Goal: Task Accomplishment & Management: Use online tool/utility

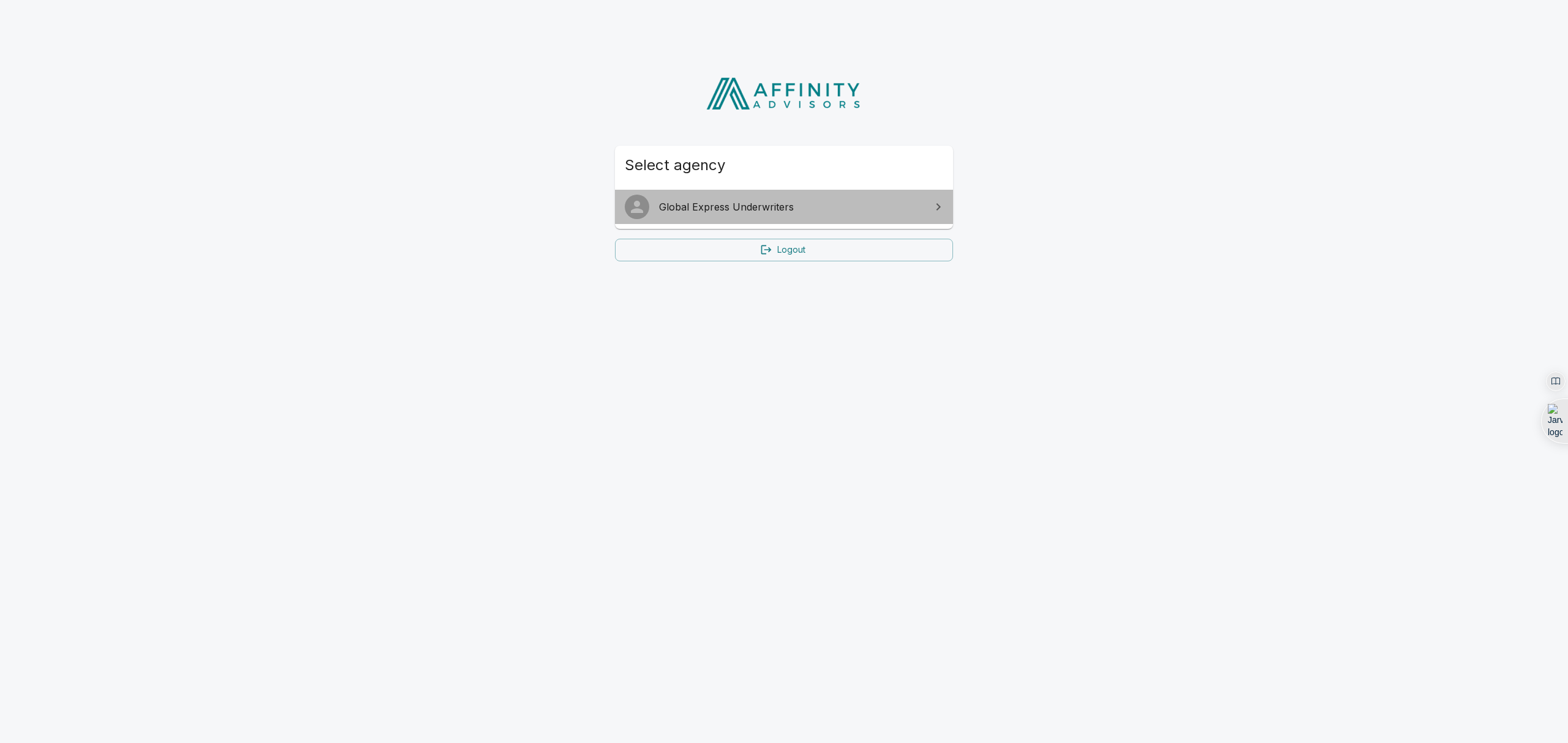
click at [819, 214] on link "Global Express Underwriters" at bounding box center [784, 206] width 338 height 34
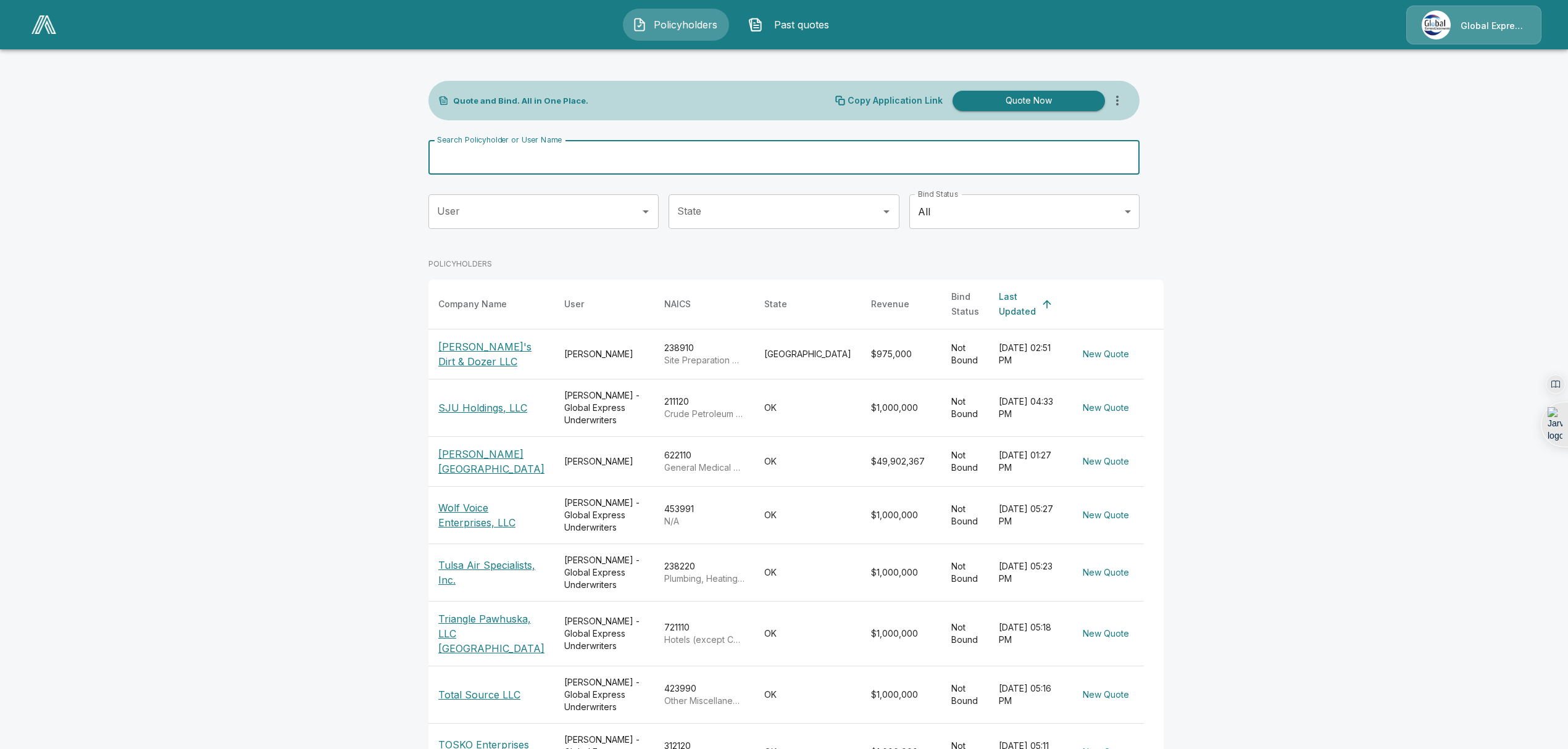
click at [568, 165] on input "Search Policyholder or User Name" at bounding box center [777, 157] width 698 height 35
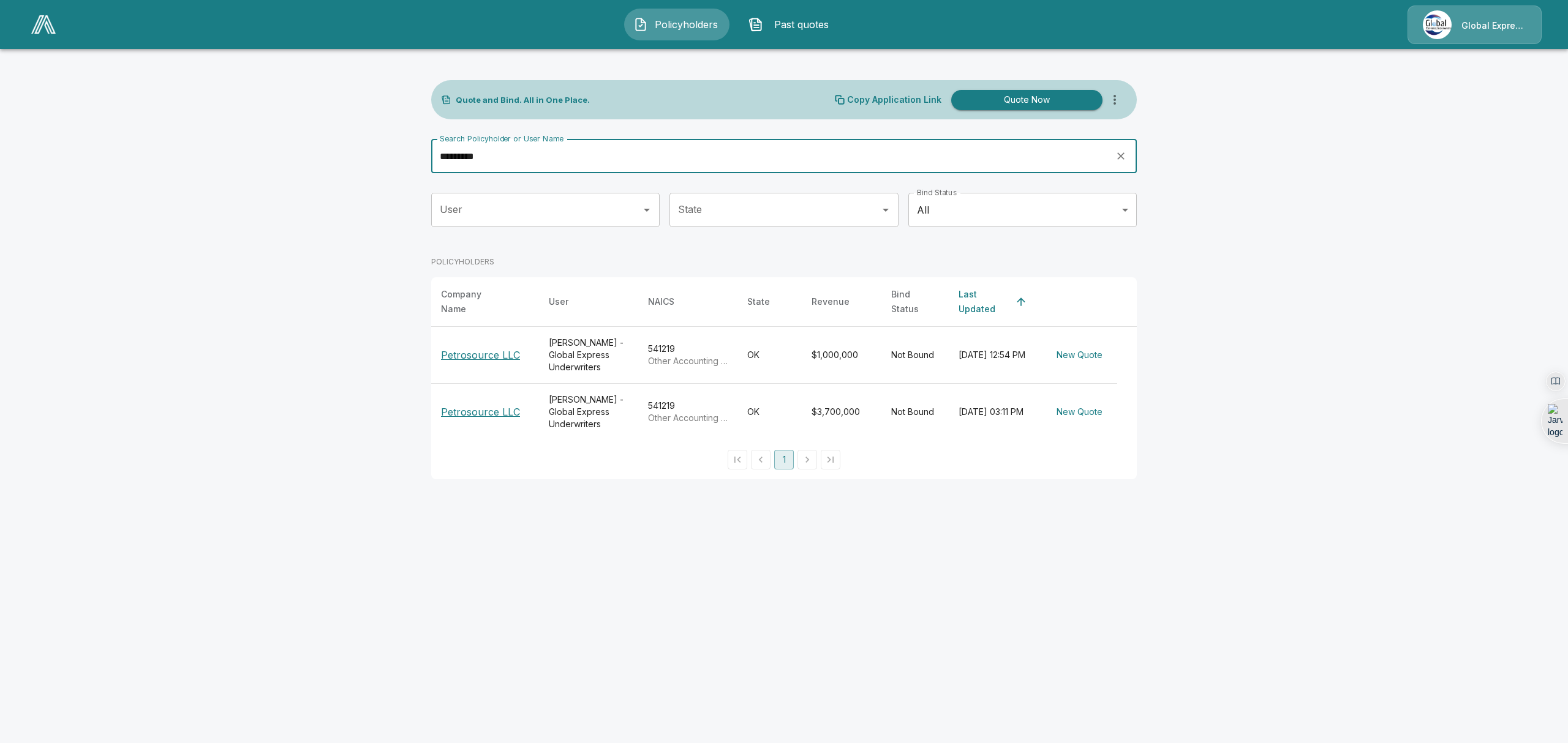
type input "*********"
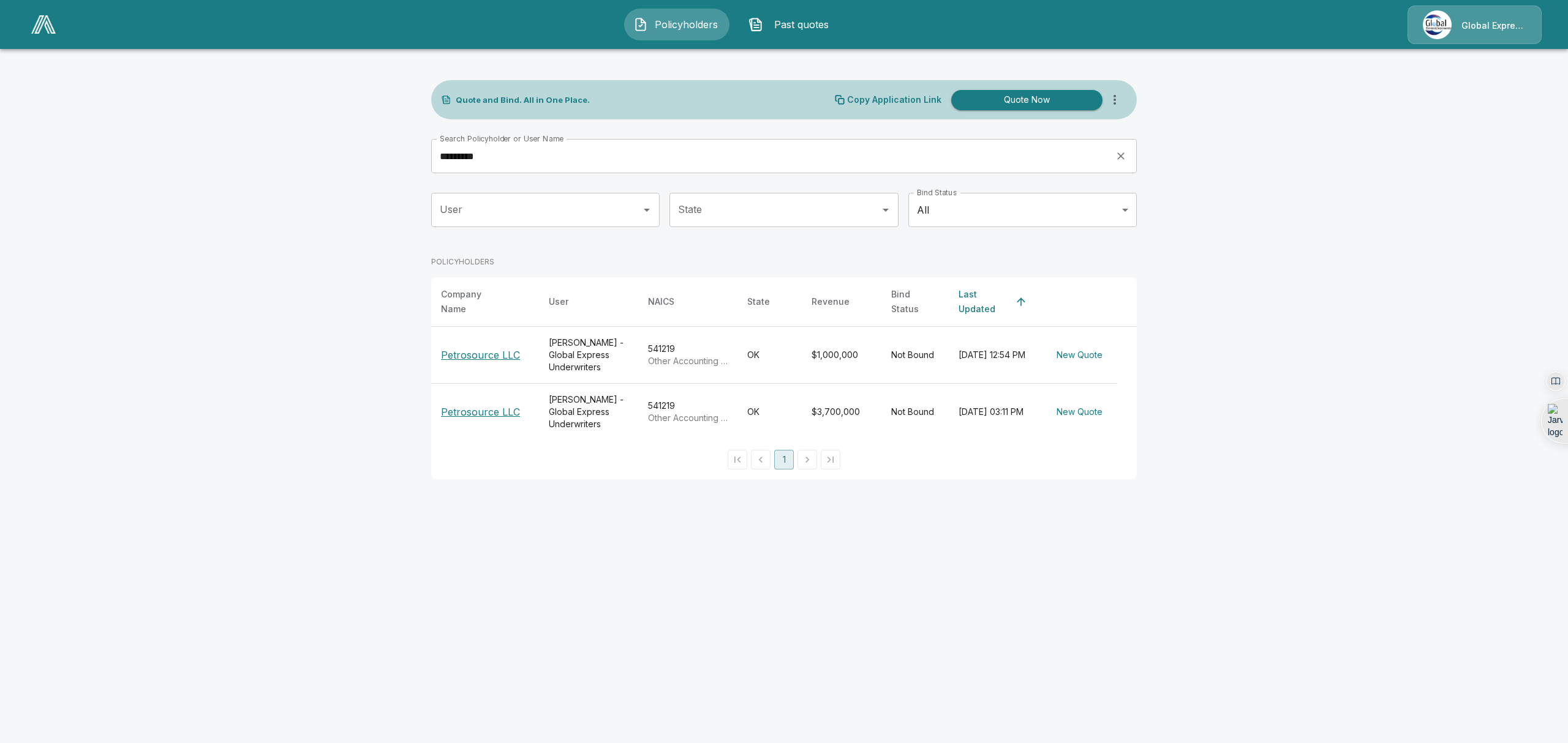
click at [466, 350] on p "Petrosource LLC" at bounding box center [480, 355] width 79 height 15
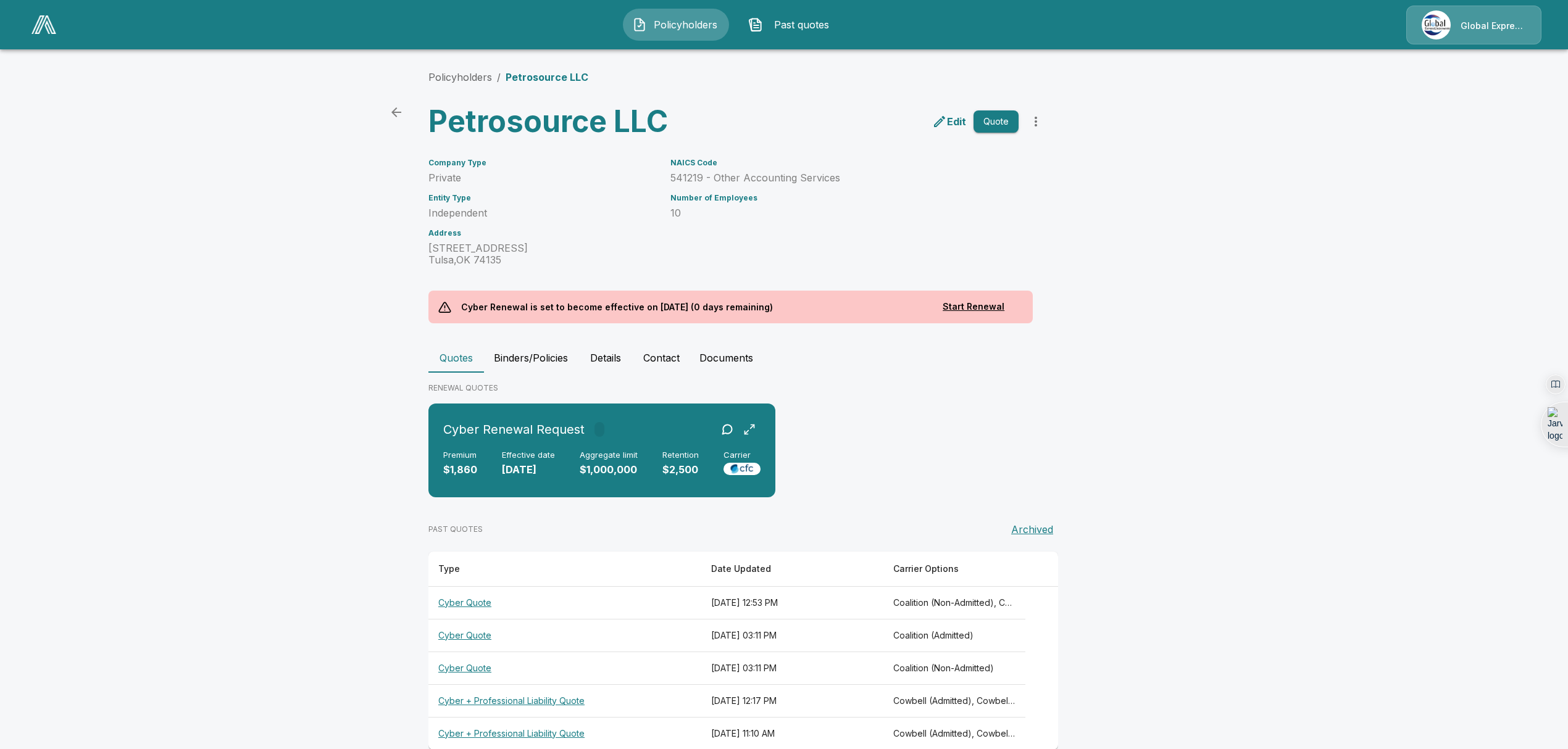
click at [469, 603] on th "Cyber Quote" at bounding box center [565, 603] width 273 height 33
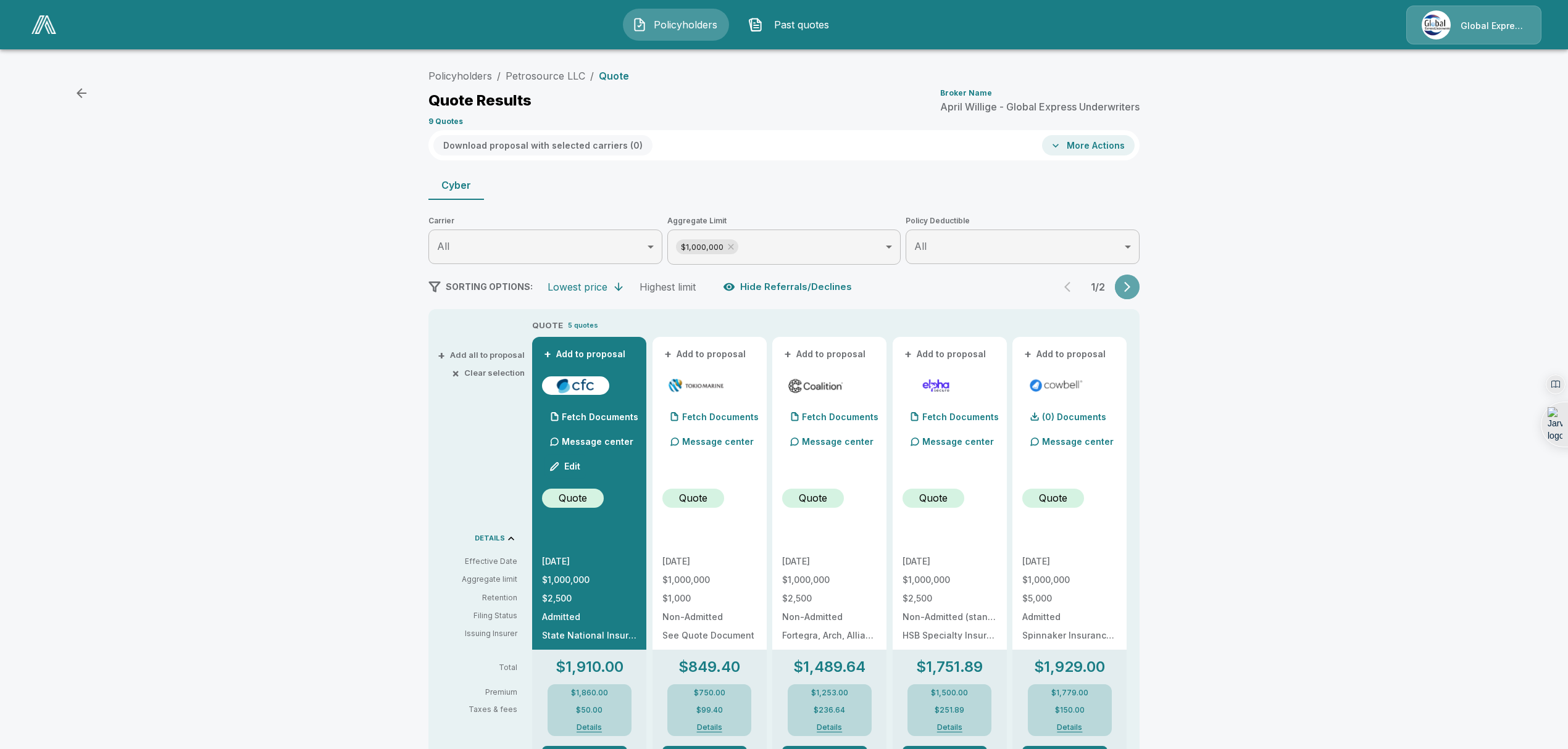
click at [1130, 289] on icon "button" at bounding box center [1127, 287] width 6 height 11
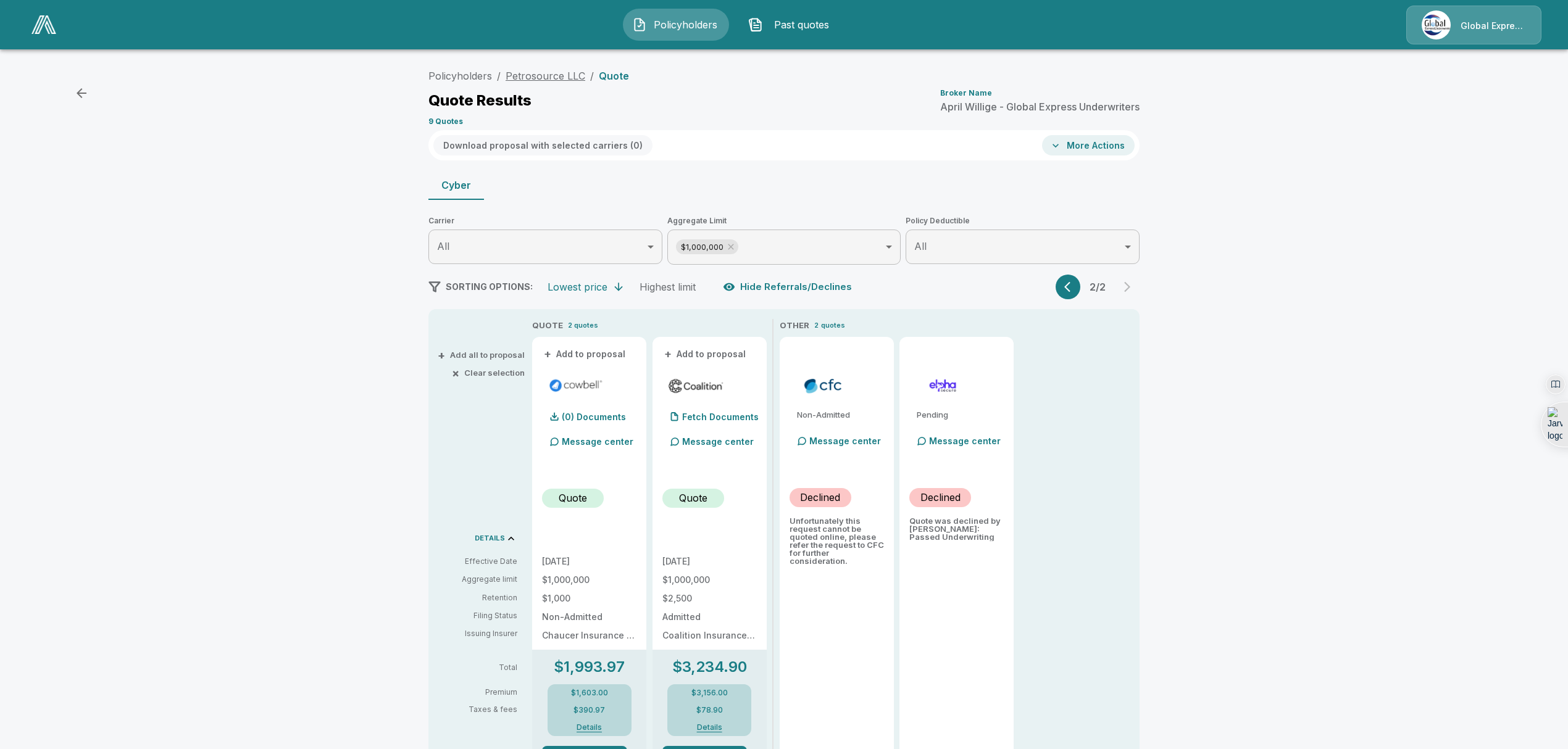
click at [539, 79] on link "Petrosource LLC" at bounding box center [545, 76] width 80 height 13
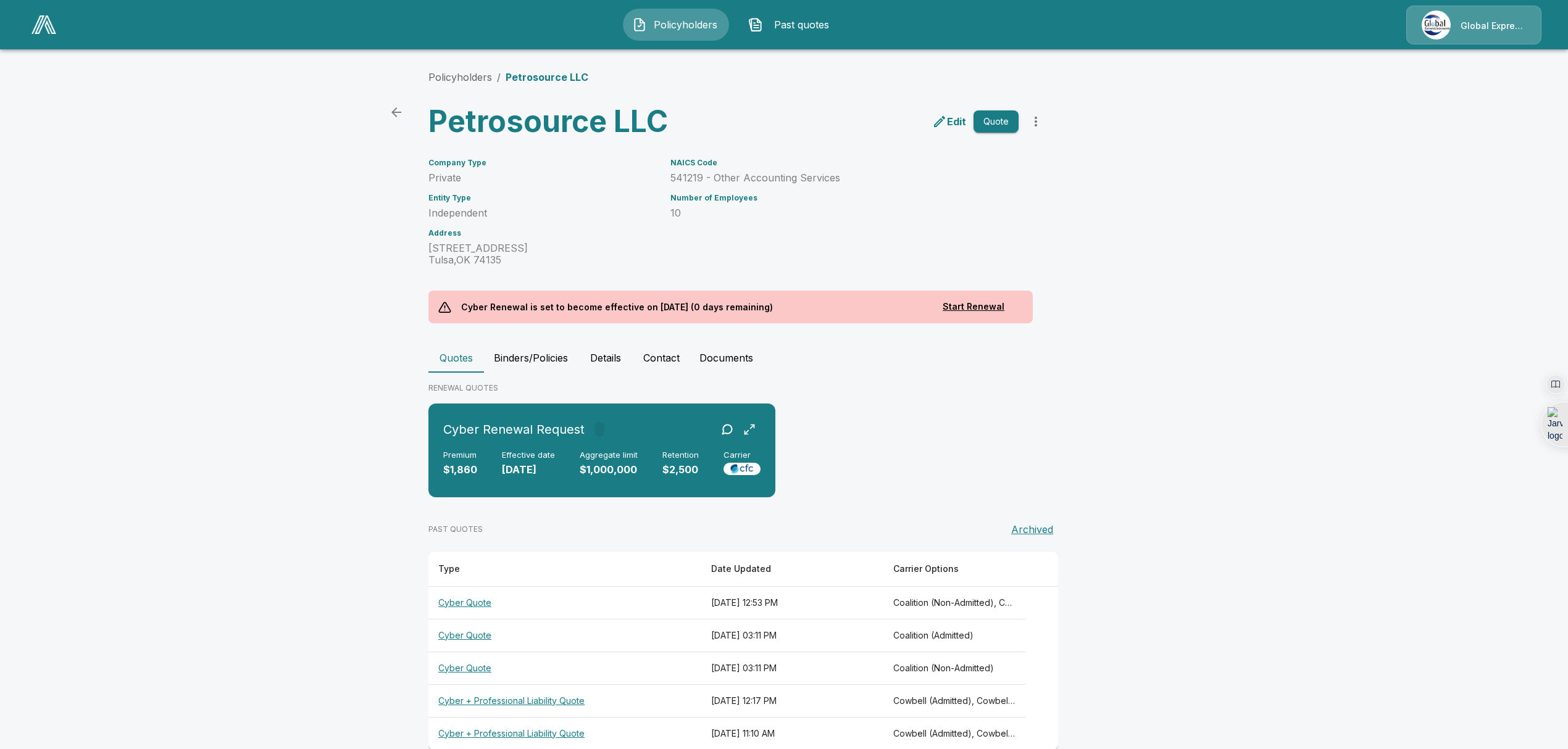
click at [468, 633] on th "Cyber Quote" at bounding box center [565, 635] width 273 height 33
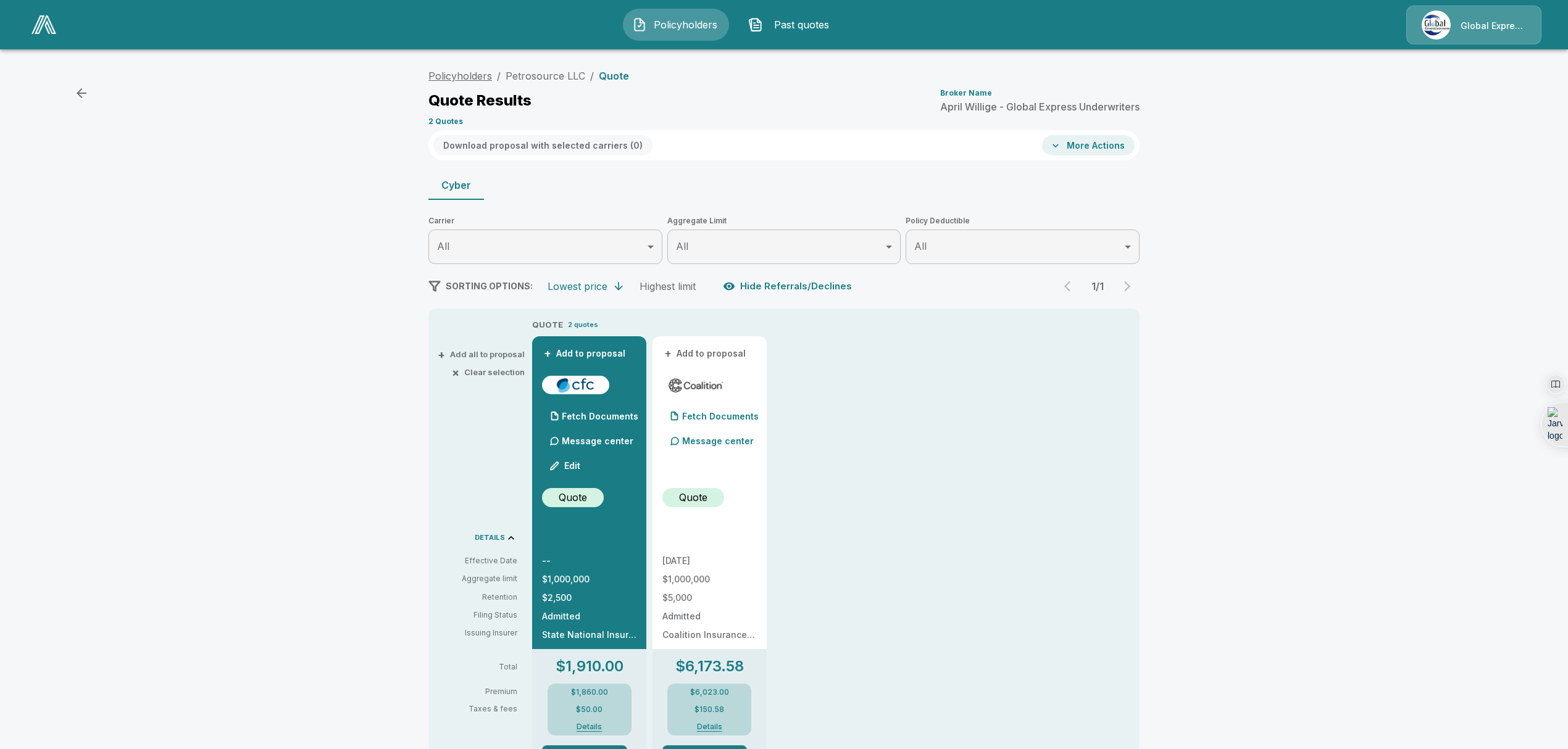
click at [466, 75] on link "Policyholders" at bounding box center [460, 76] width 63 height 13
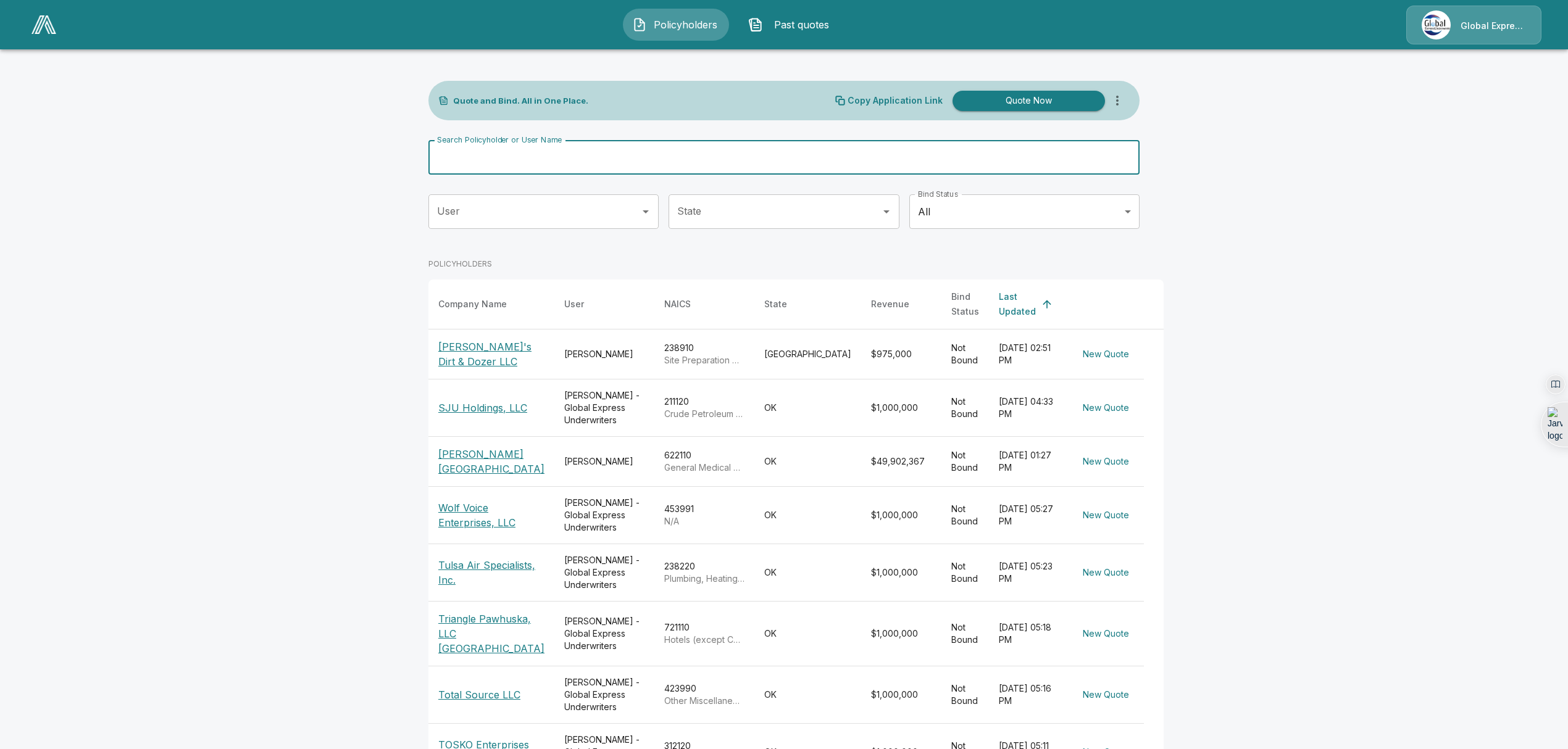
click at [513, 161] on input "Search Policyholder or User Name" at bounding box center [777, 157] width 698 height 35
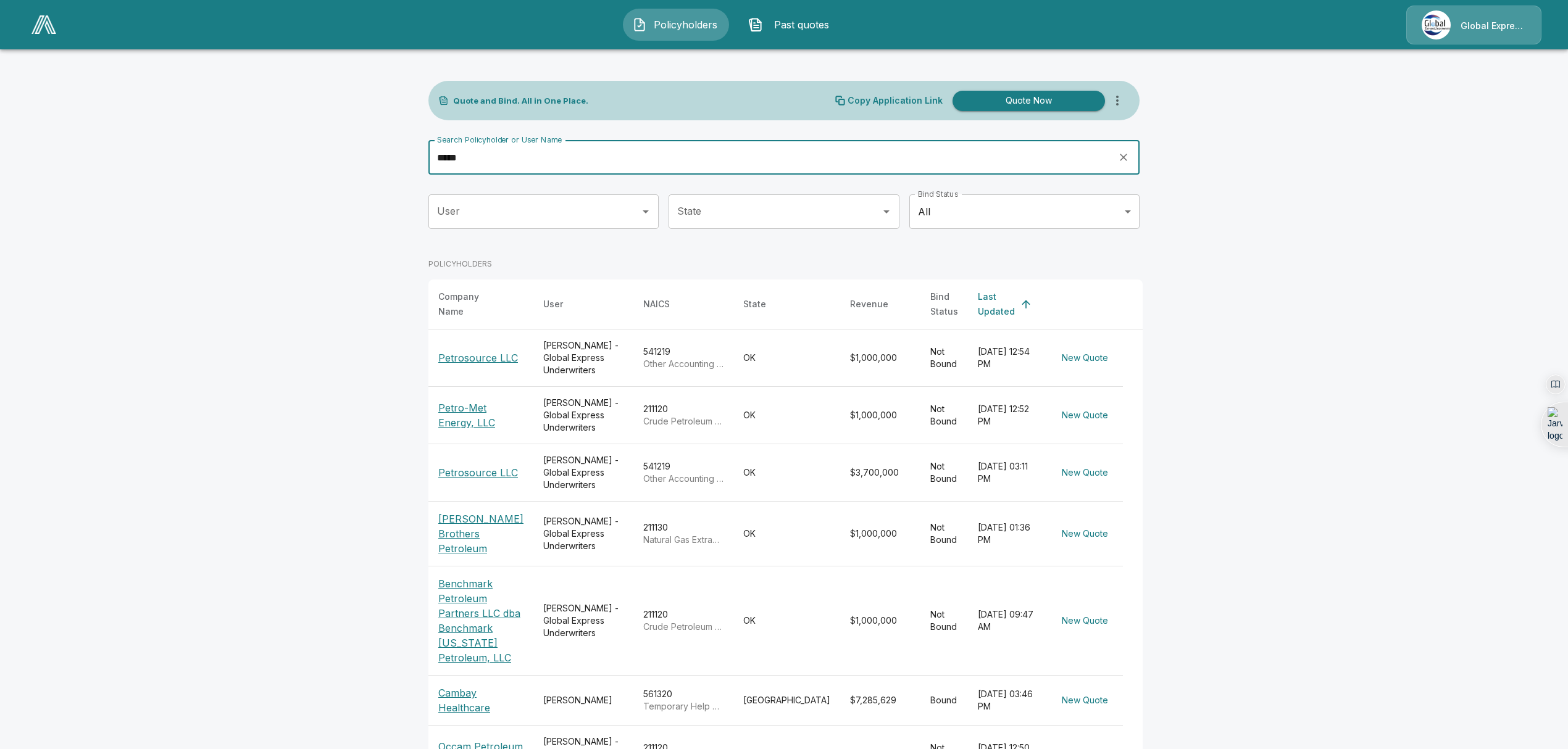
type input "*****"
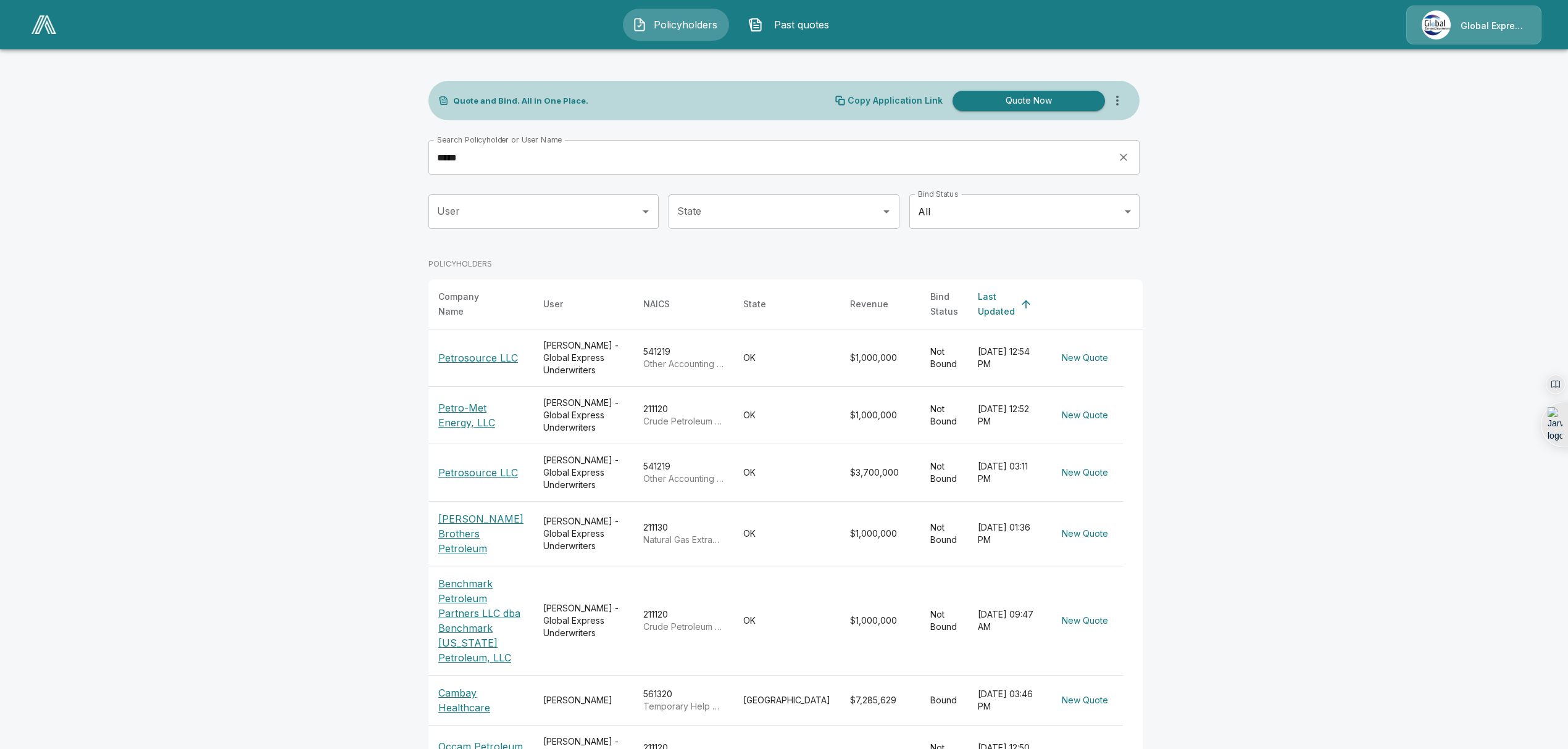
click at [473, 351] on p "Petrosource LLC" at bounding box center [478, 358] width 80 height 15
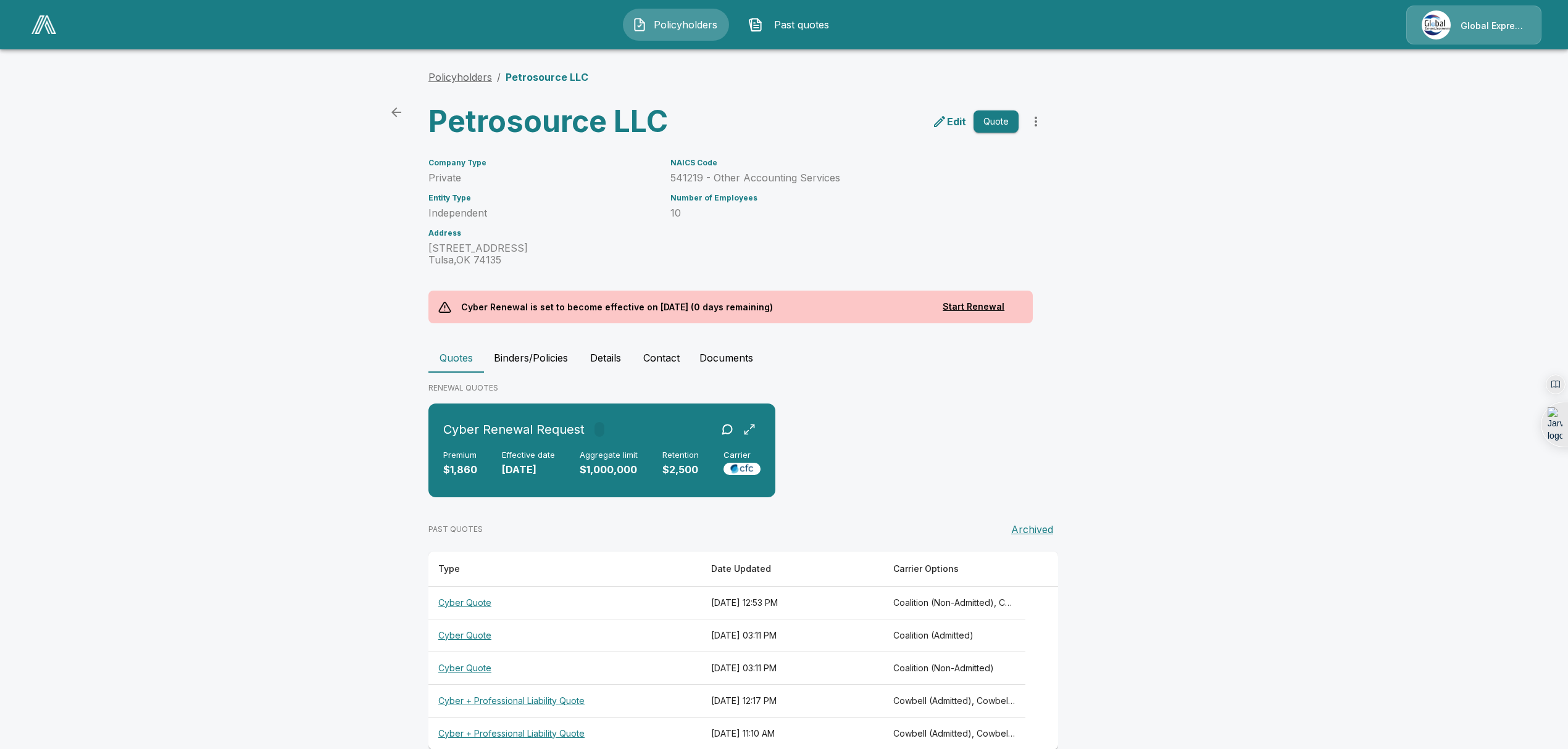
click at [449, 77] on link "Policyholders" at bounding box center [460, 77] width 63 height 13
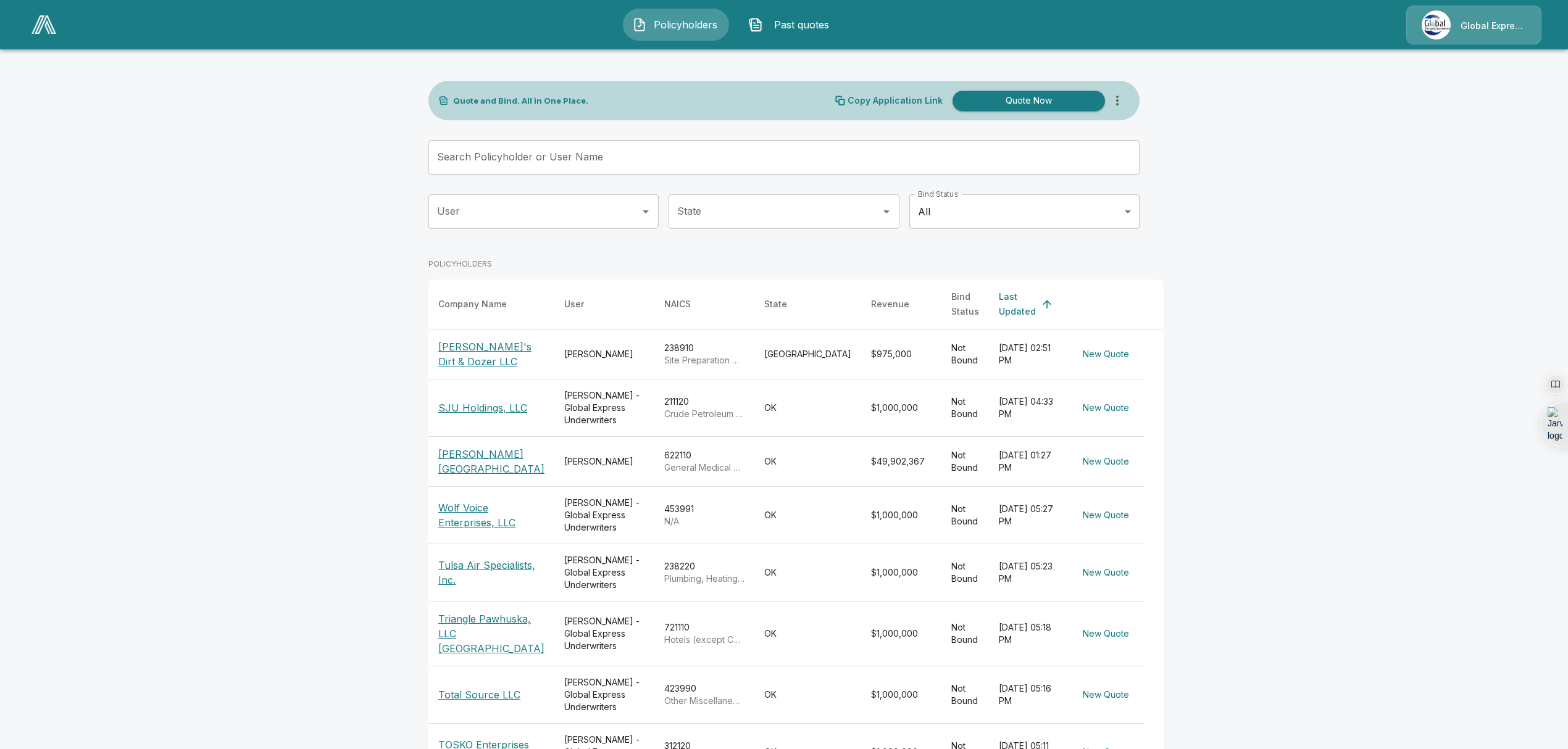
click at [473, 156] on input "Search Policyholder or User Name" at bounding box center [777, 157] width 698 height 35
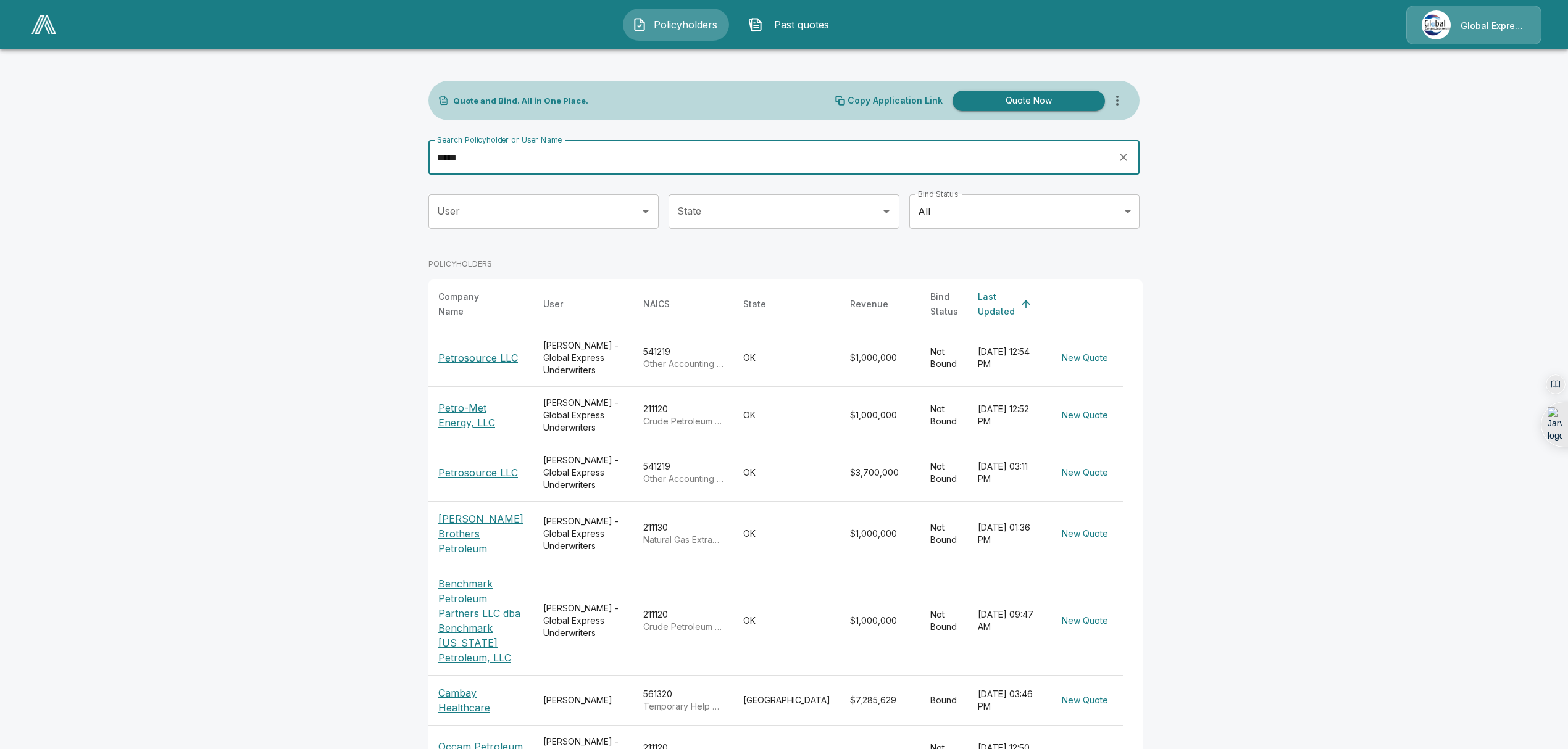
type input "*****"
click at [459, 467] on p "Petrosource LLC" at bounding box center [478, 473] width 80 height 15
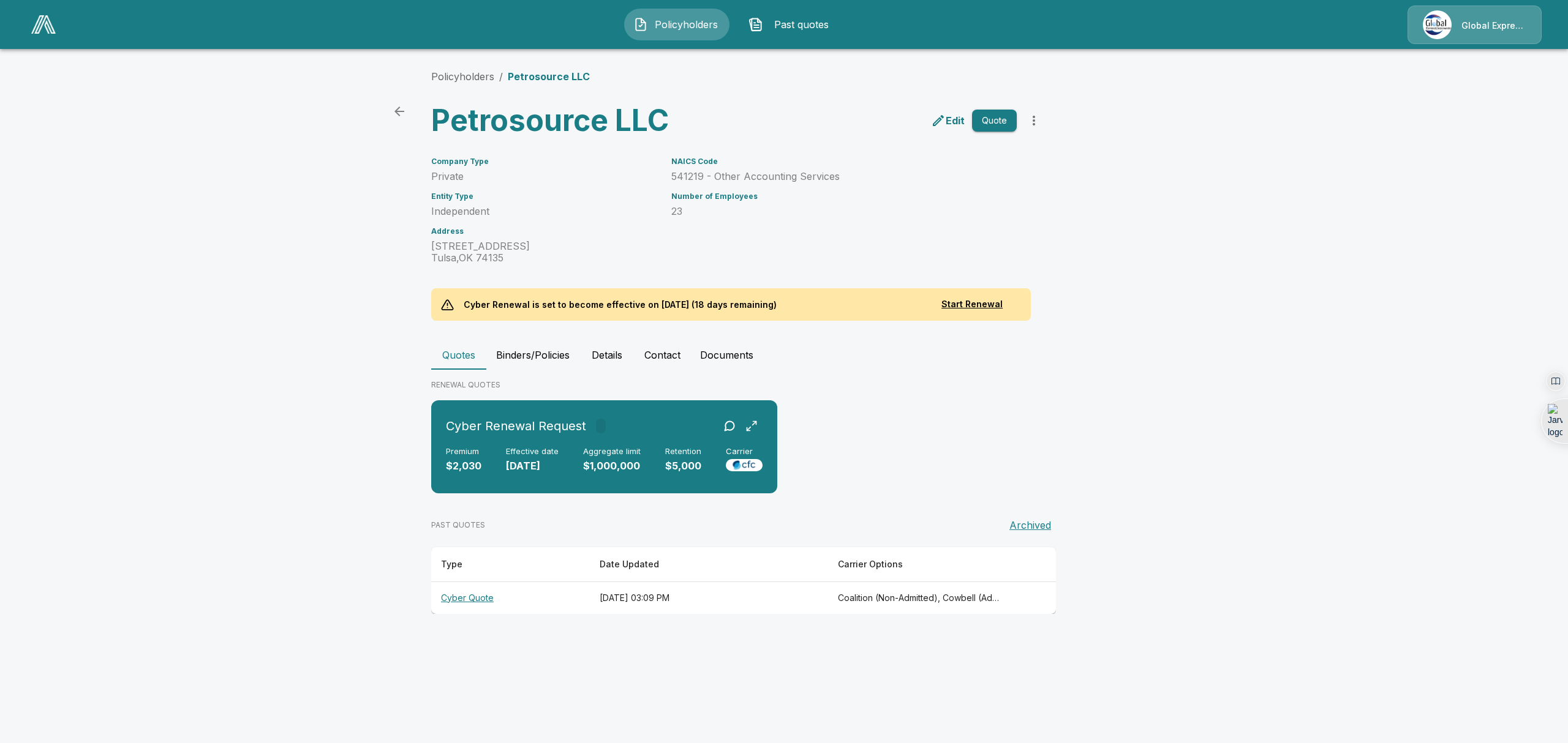
click at [463, 597] on th "Cyber Quote" at bounding box center [510, 598] width 158 height 32
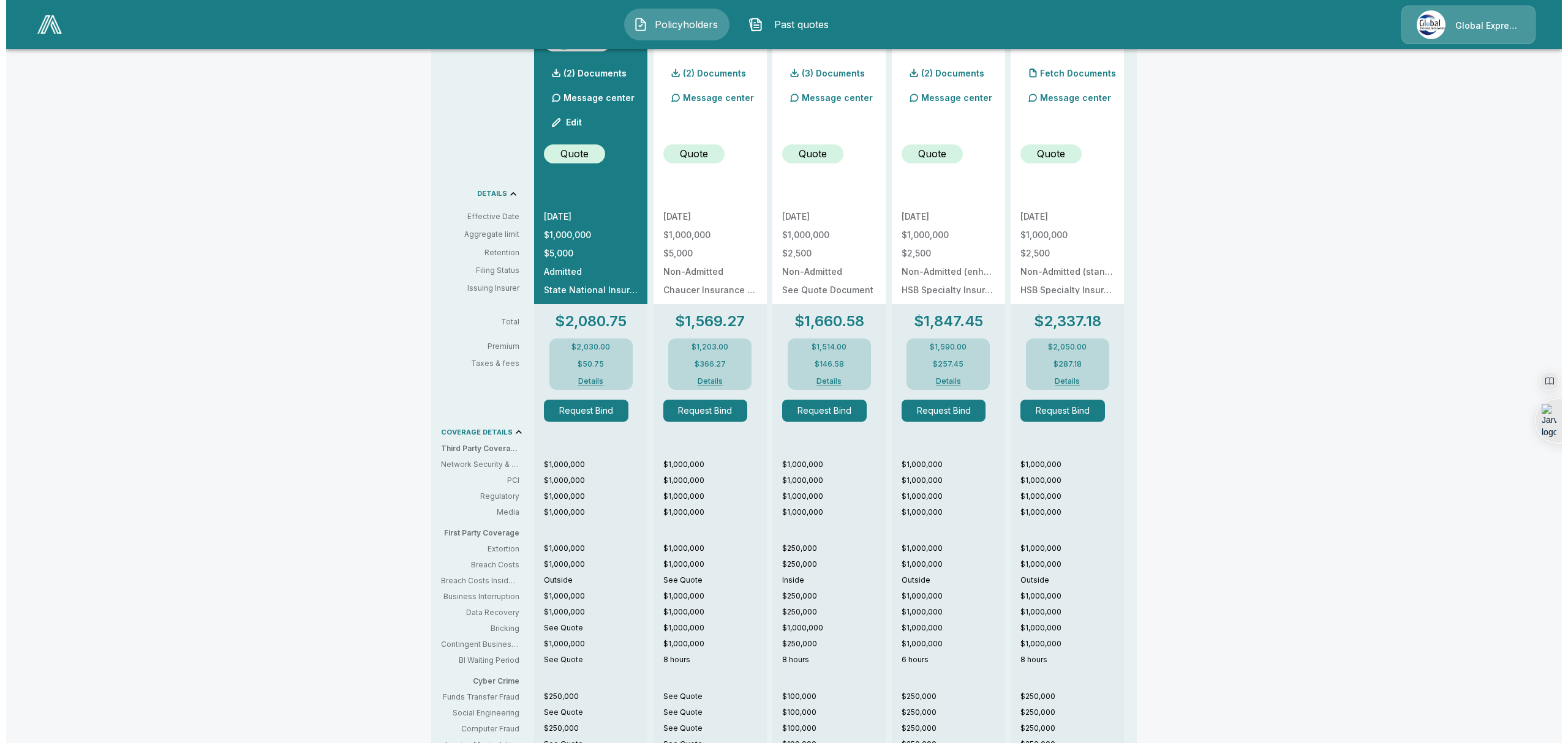
scroll to position [352, 0]
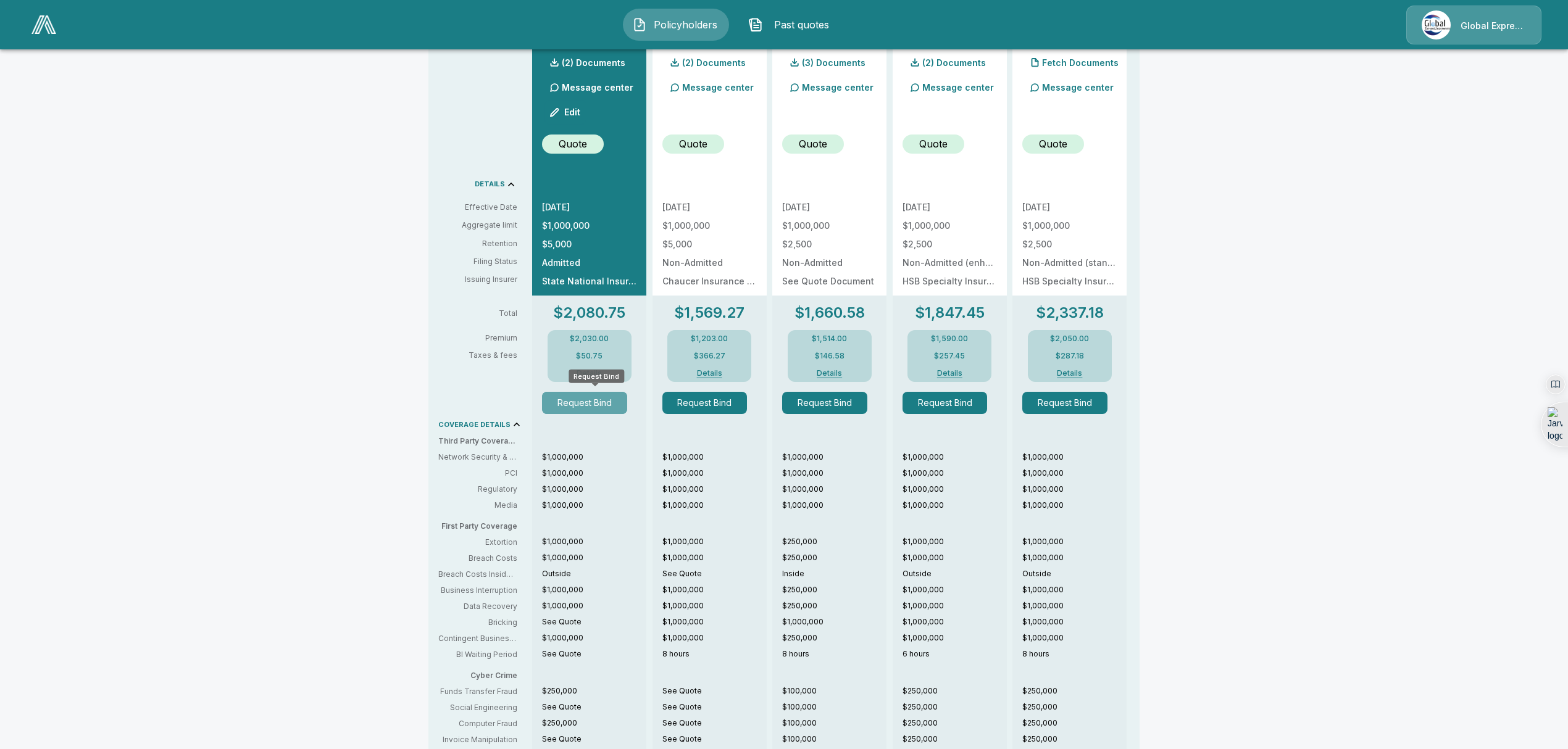
click at [591, 403] on button "Request Bind" at bounding box center [584, 403] width 85 height 22
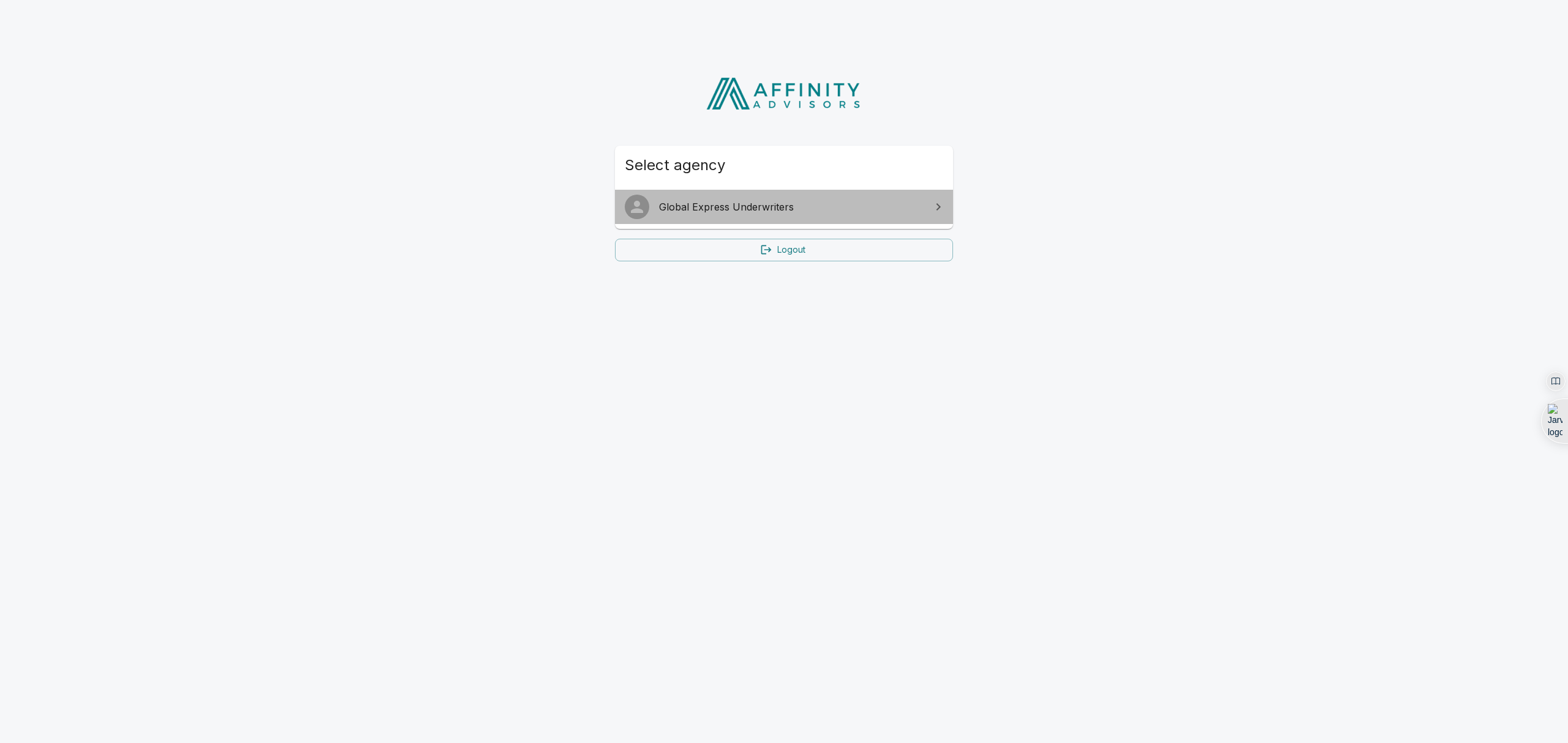
click at [772, 201] on span "Global Express Underwriters" at bounding box center [791, 207] width 264 height 15
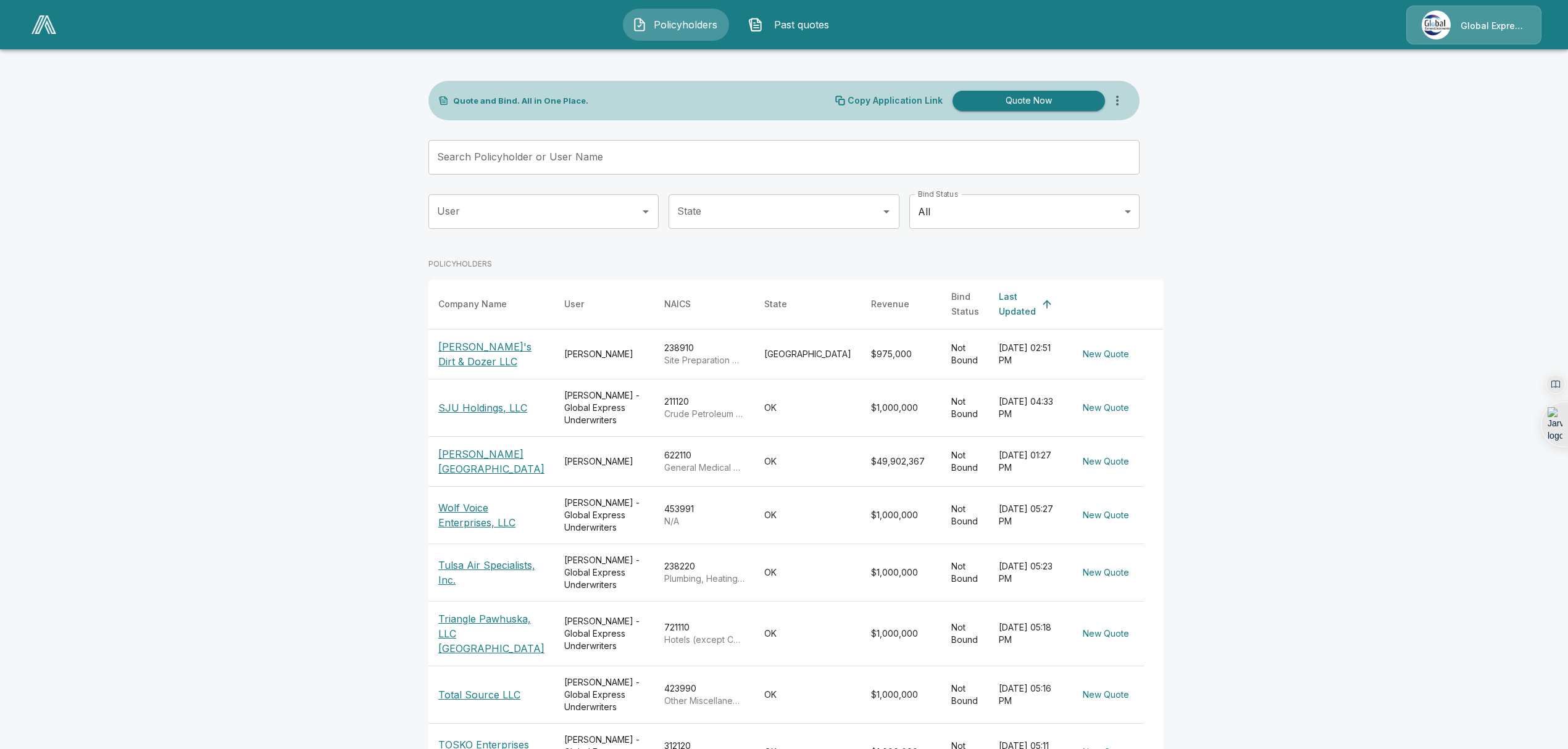
click at [463, 339] on p "[PERSON_NAME]'s Dirt & Dozer LLC" at bounding box center [491, 354] width 106 height 30
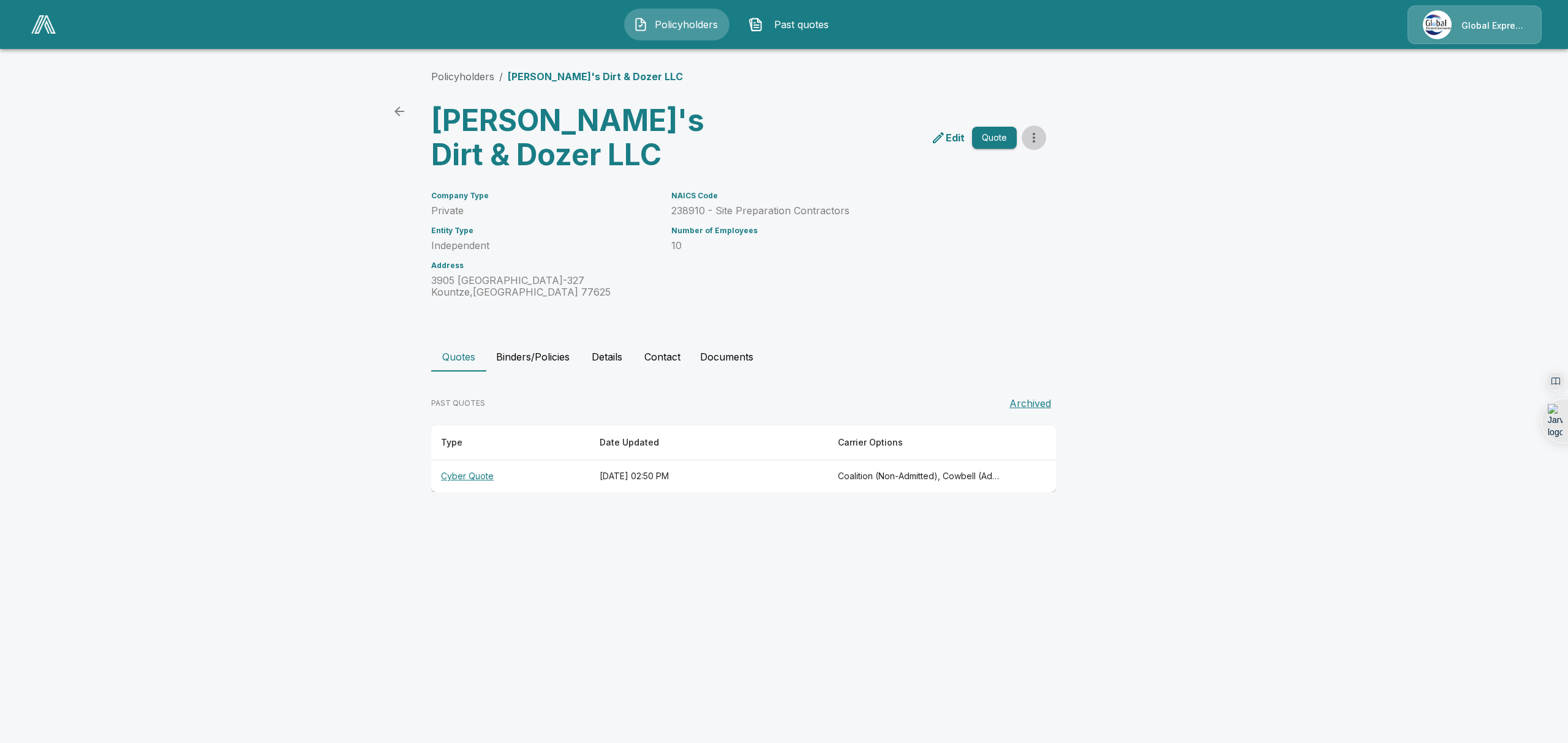
click at [1038, 138] on icon "more" at bounding box center [1034, 138] width 15 height 15
click at [465, 471] on th "Cyber Quote" at bounding box center [510, 477] width 158 height 32
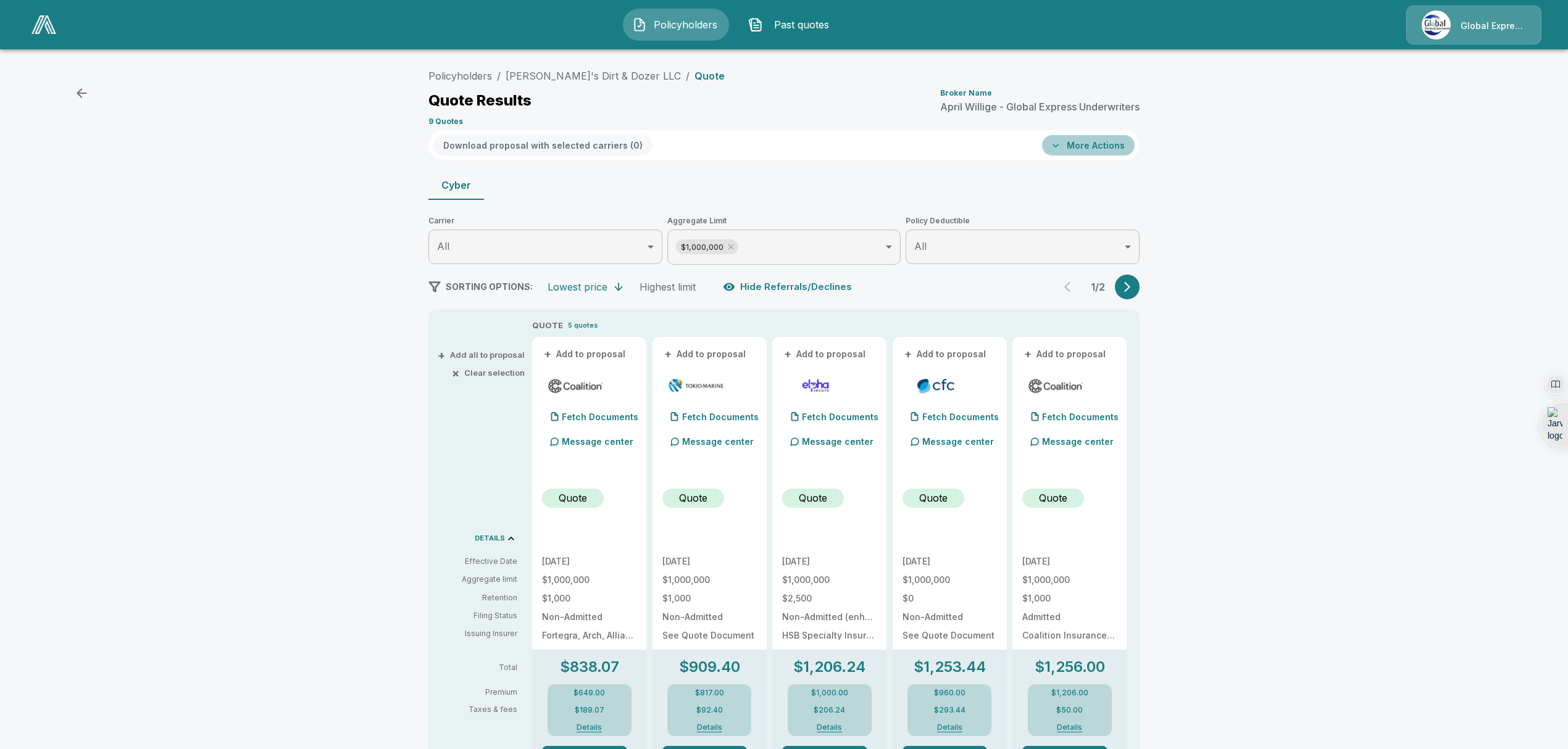
click at [1126, 144] on button "More Actions" at bounding box center [1088, 145] width 92 height 20
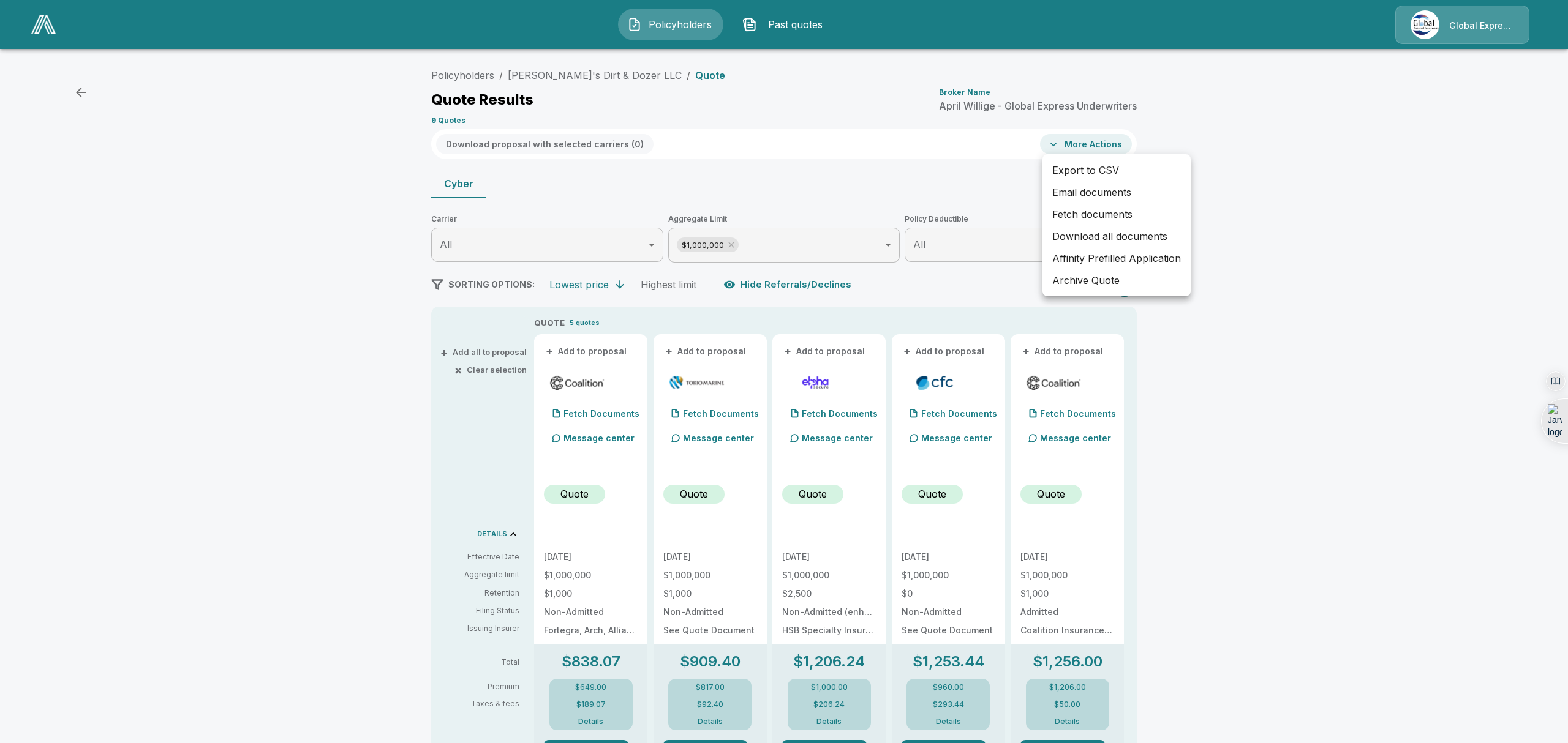
click at [574, 348] on div at bounding box center [784, 372] width 1568 height 743
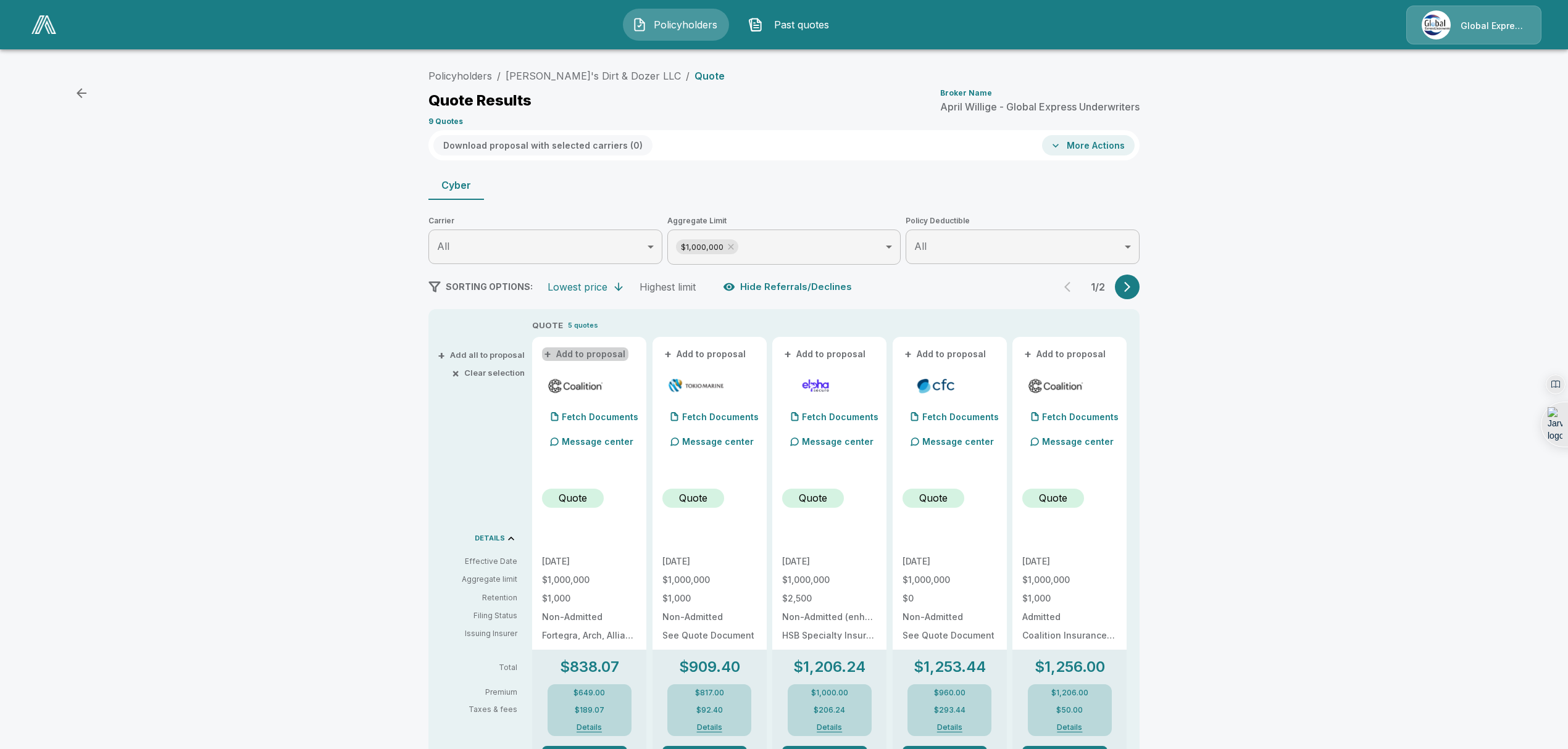
click at [596, 349] on button "+ Add to proposal" at bounding box center [584, 354] width 86 height 14
click at [603, 145] on button "Download proposal with selected carriers ( 1 )" at bounding box center [541, 145] width 217 height 20
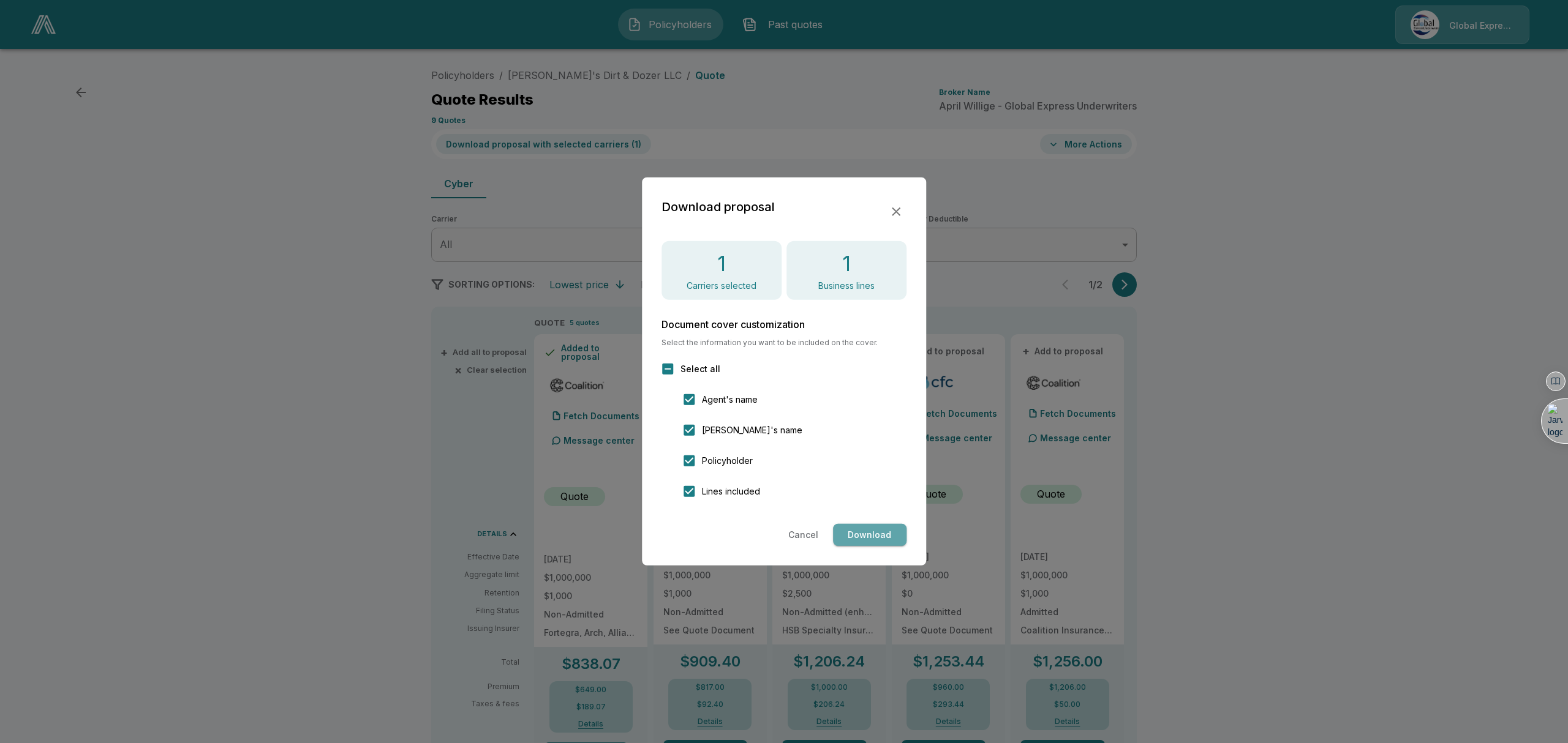
click at [860, 535] on button "Download" at bounding box center [870, 535] width 74 height 22
click at [803, 539] on button "Cancel" at bounding box center [803, 535] width 40 height 22
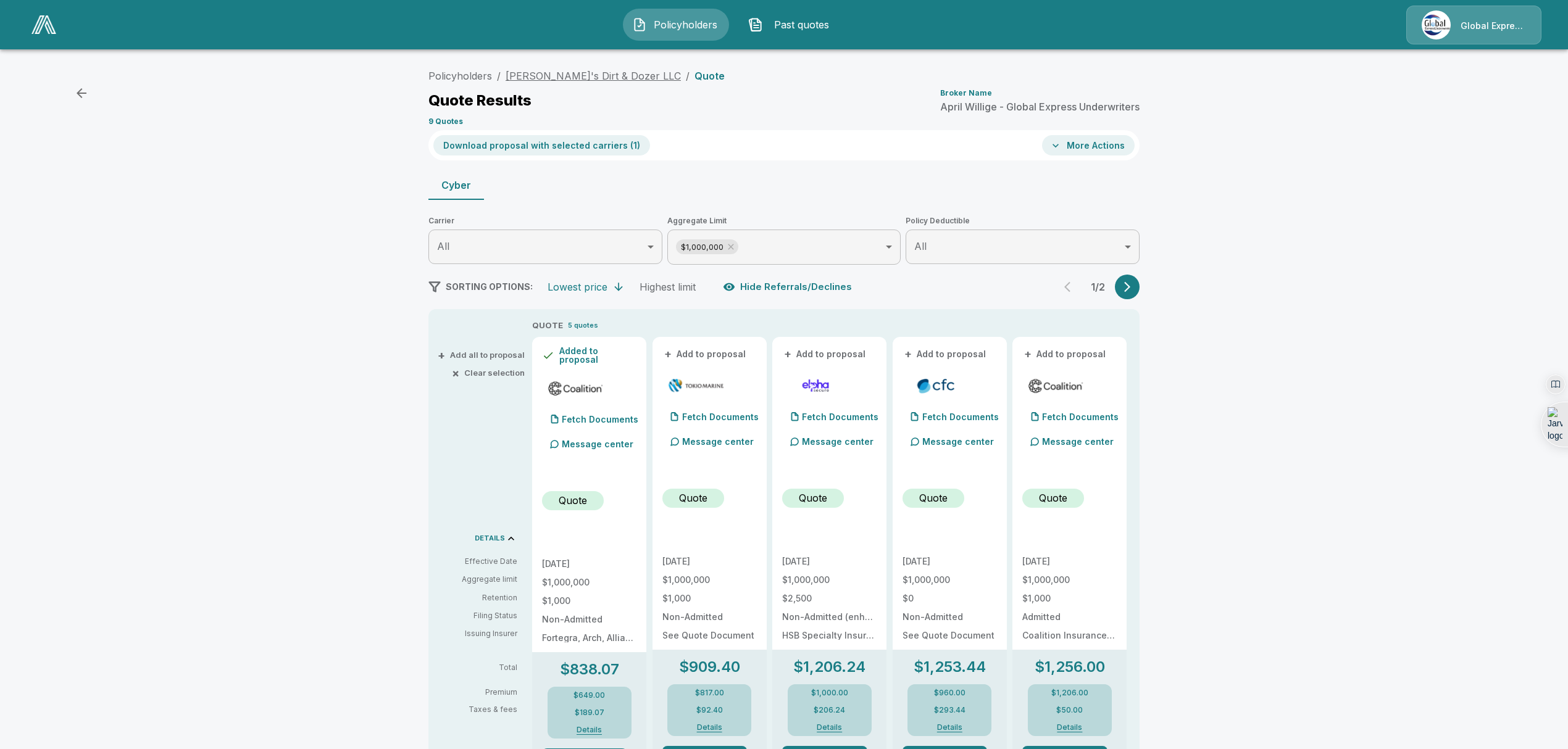
click at [581, 80] on link "[PERSON_NAME]'s Dirt & Dozer LLC" at bounding box center [593, 76] width 175 height 13
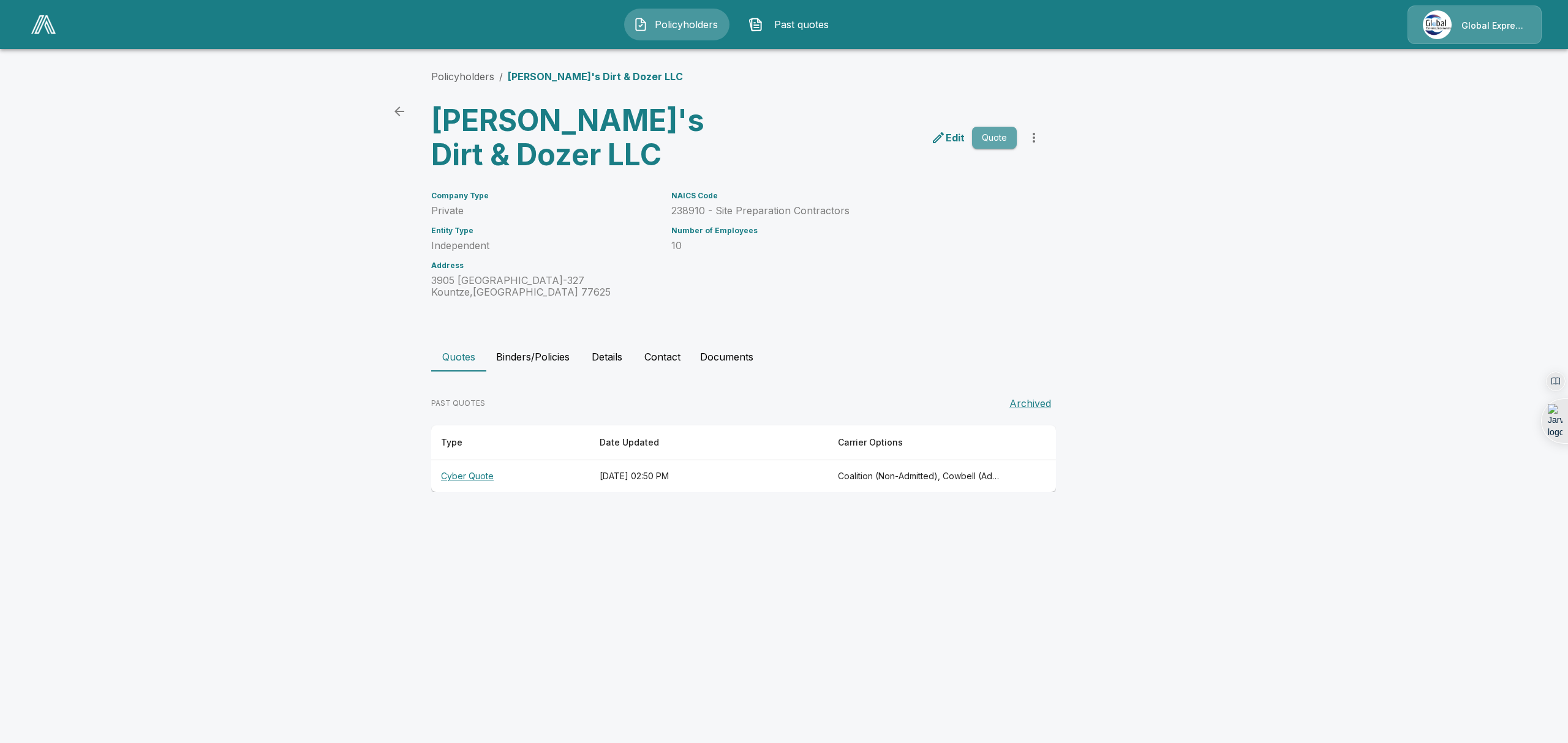
click at [1005, 143] on button "Quote" at bounding box center [995, 138] width 45 height 22
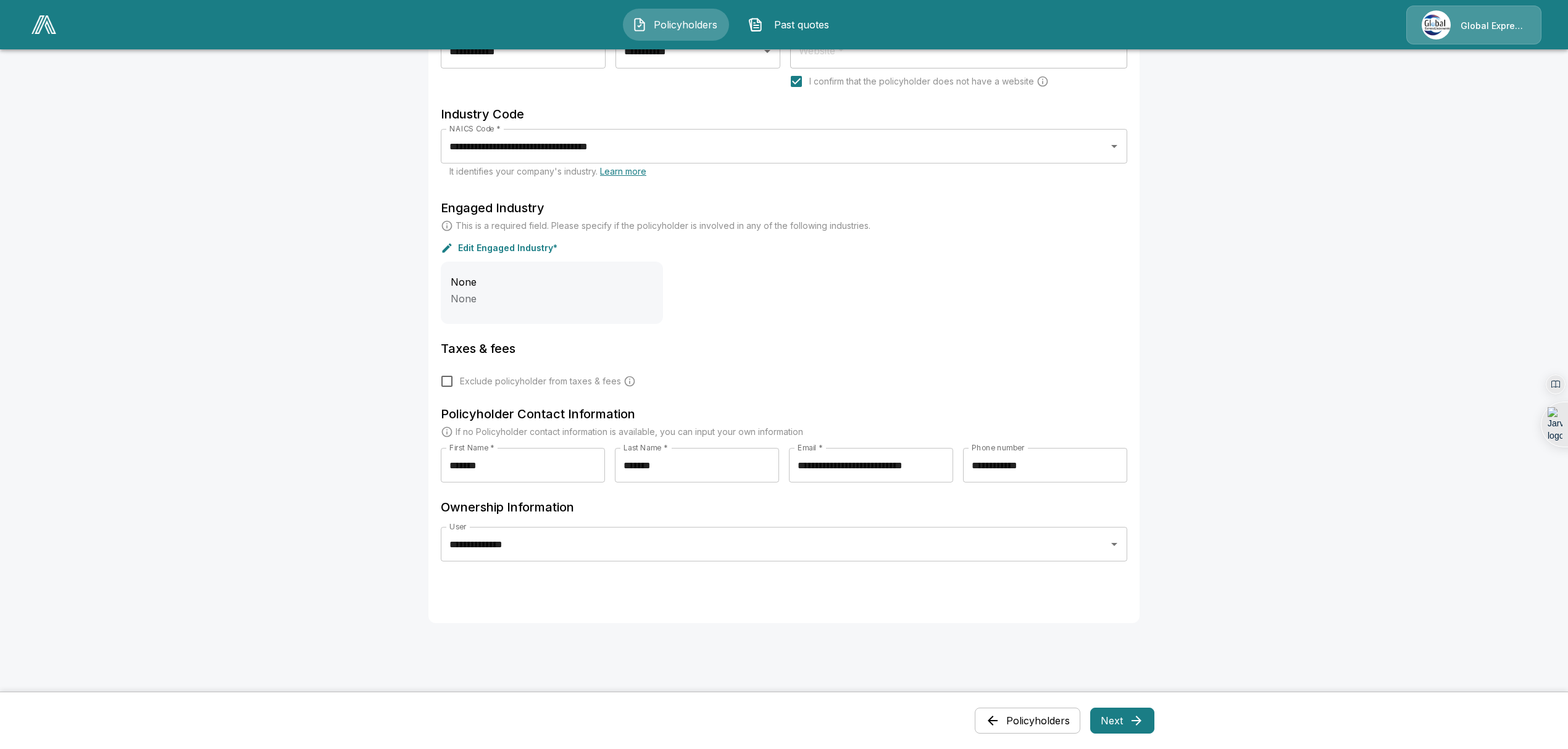
scroll to position [319, 0]
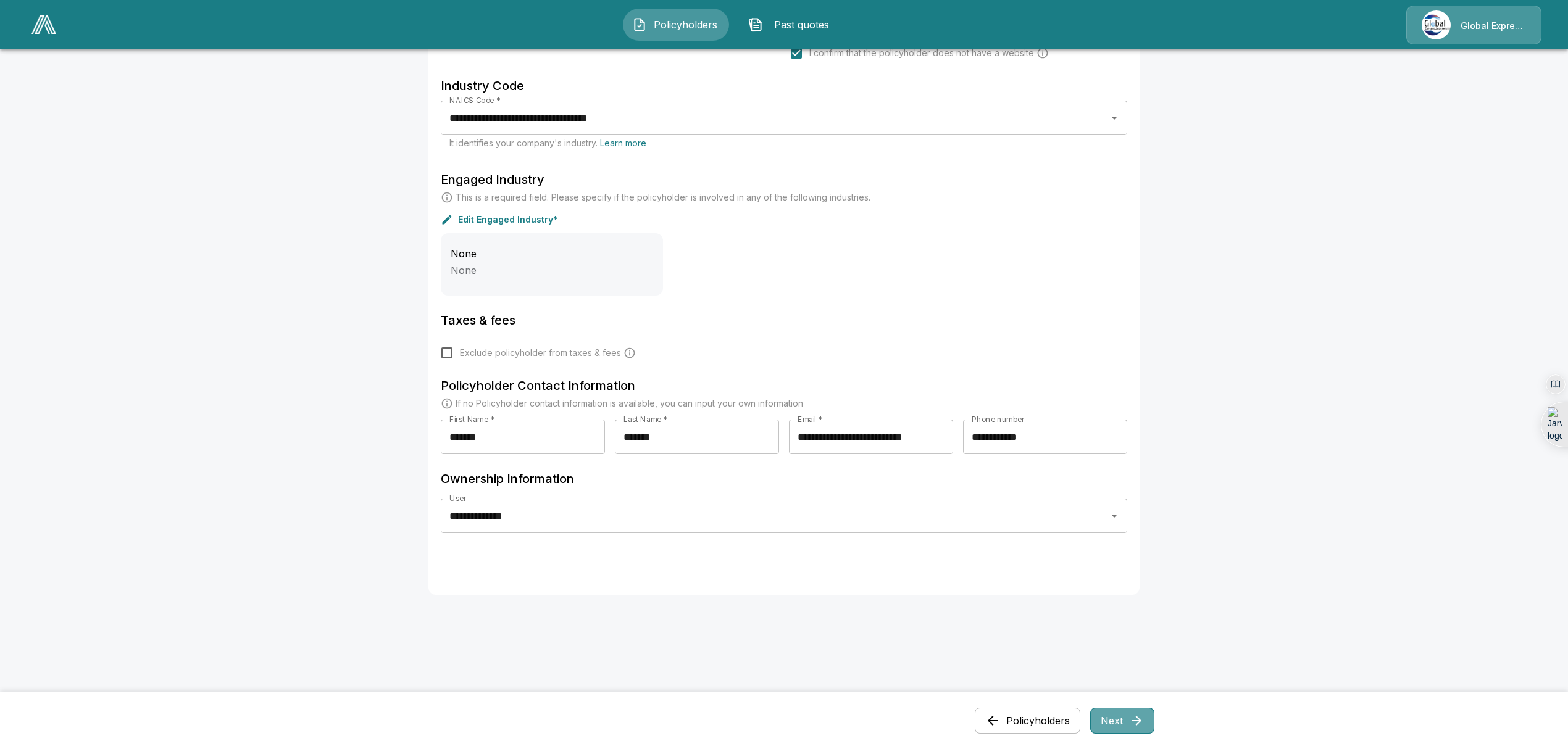
click at [1144, 724] on icon "button" at bounding box center [1136, 721] width 15 height 15
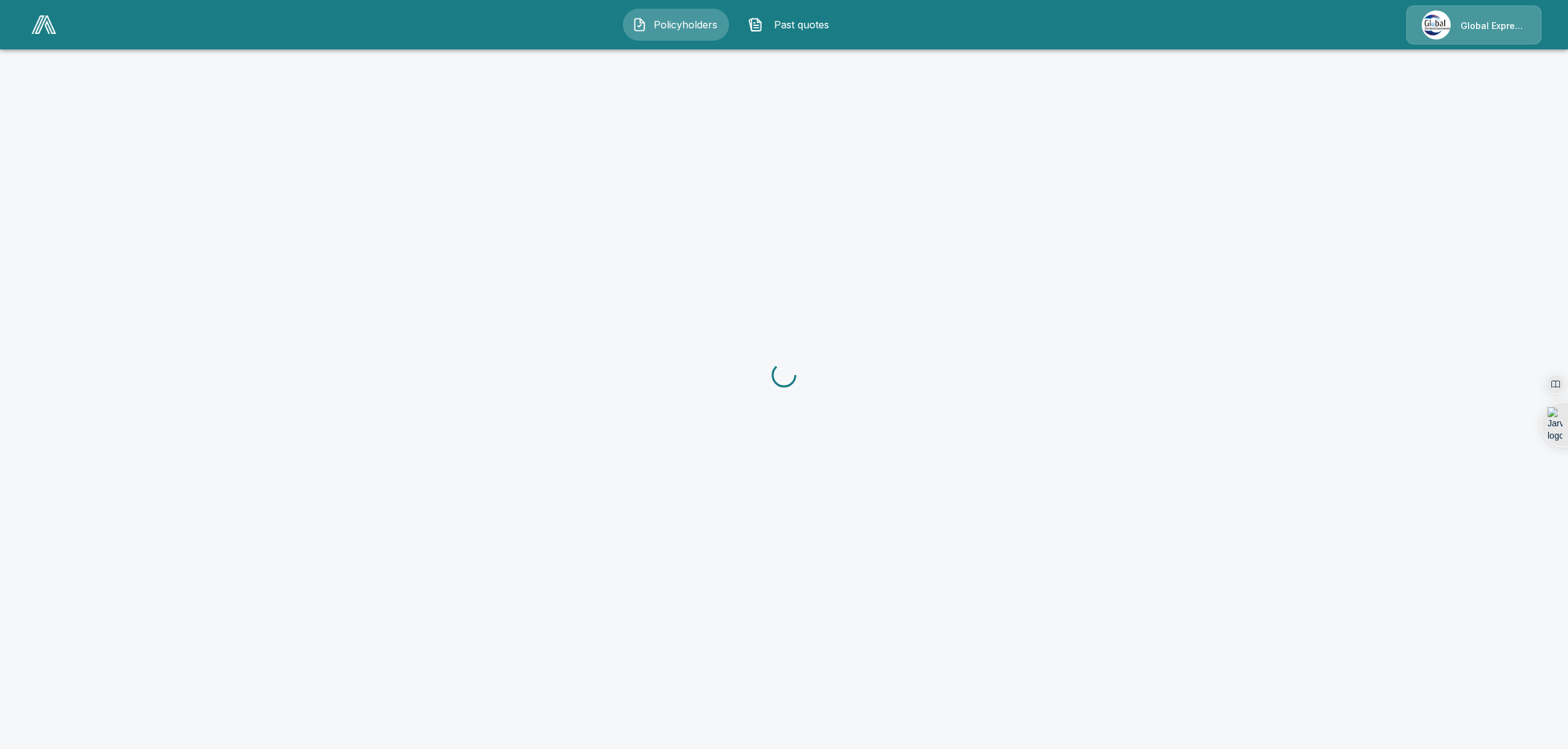
scroll to position [0, 0]
